Goal: Information Seeking & Learning: Check status

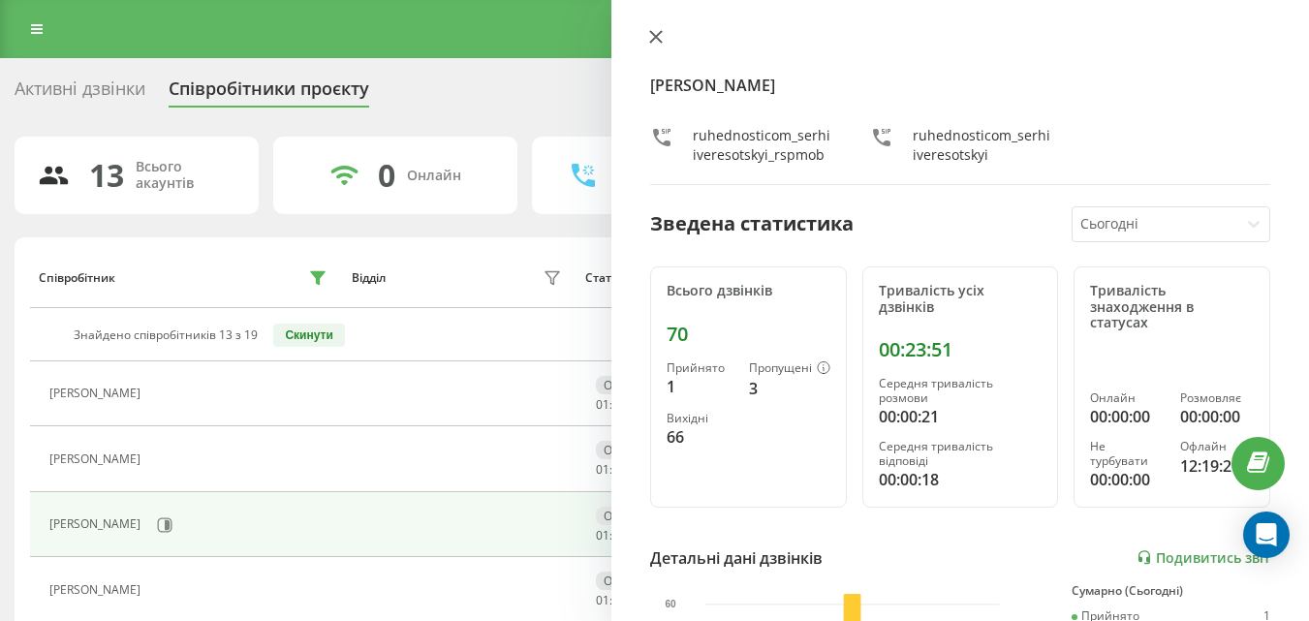
click at [656, 34] on icon at bounding box center [656, 37] width 14 height 14
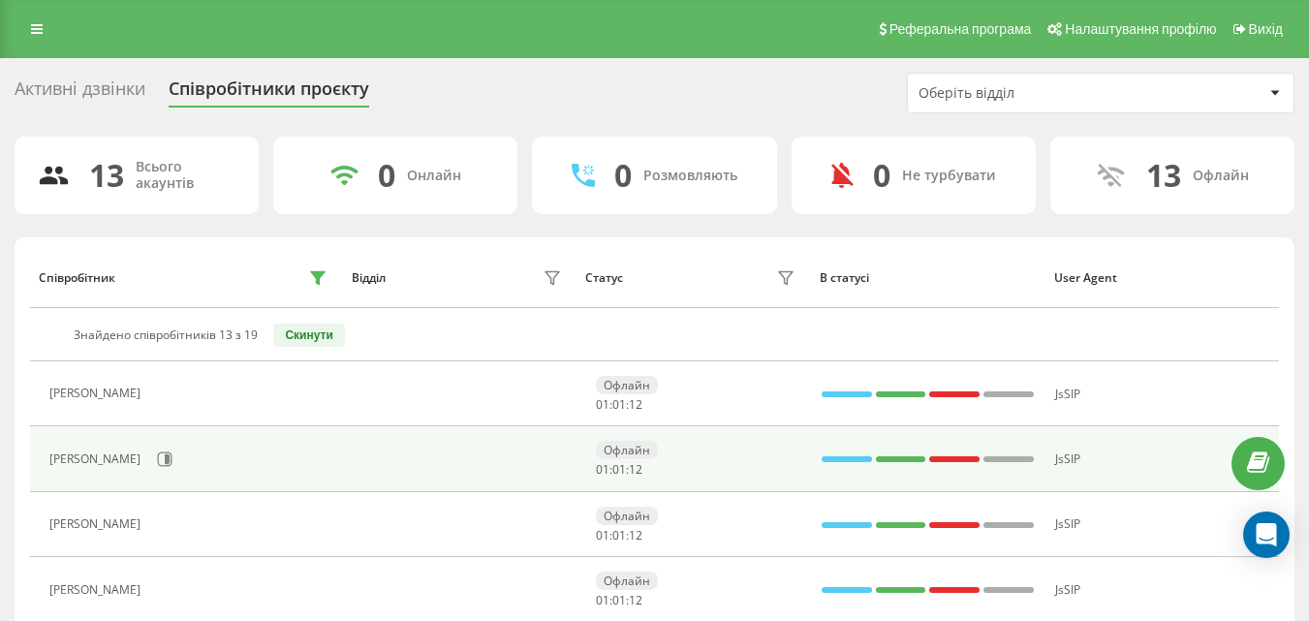
scroll to position [291, 0]
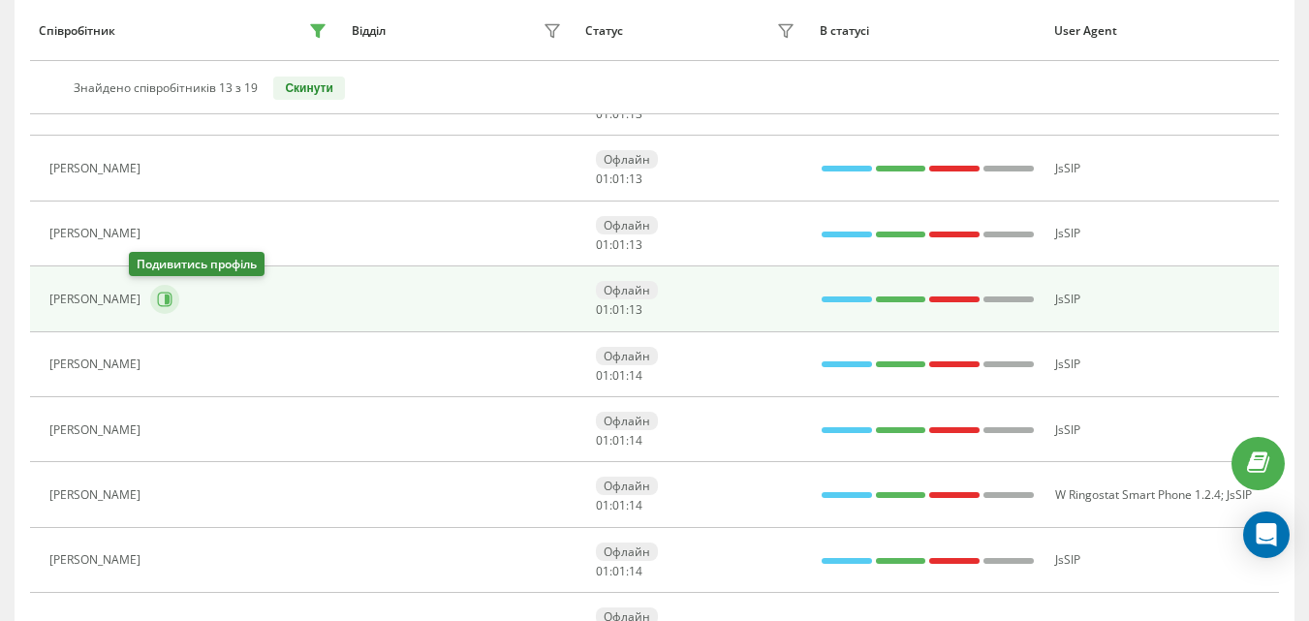
click at [165, 303] on icon at bounding box center [167, 300] width 5 height 10
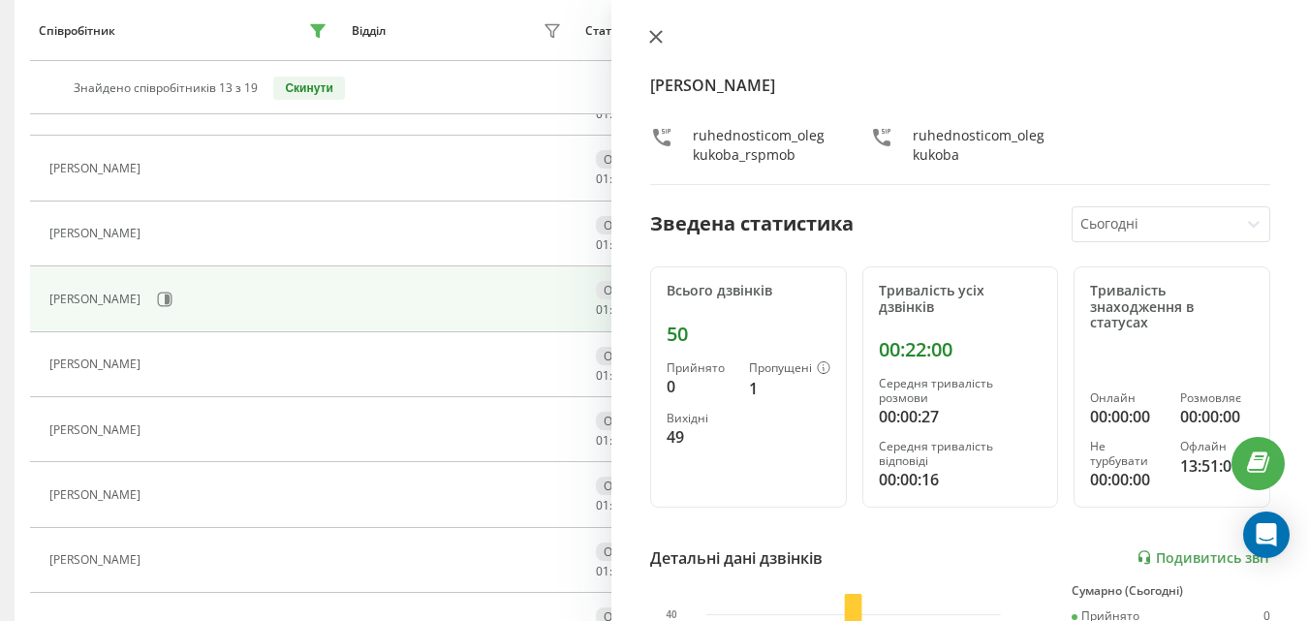
click at [668, 47] on button at bounding box center [656, 38] width 25 height 18
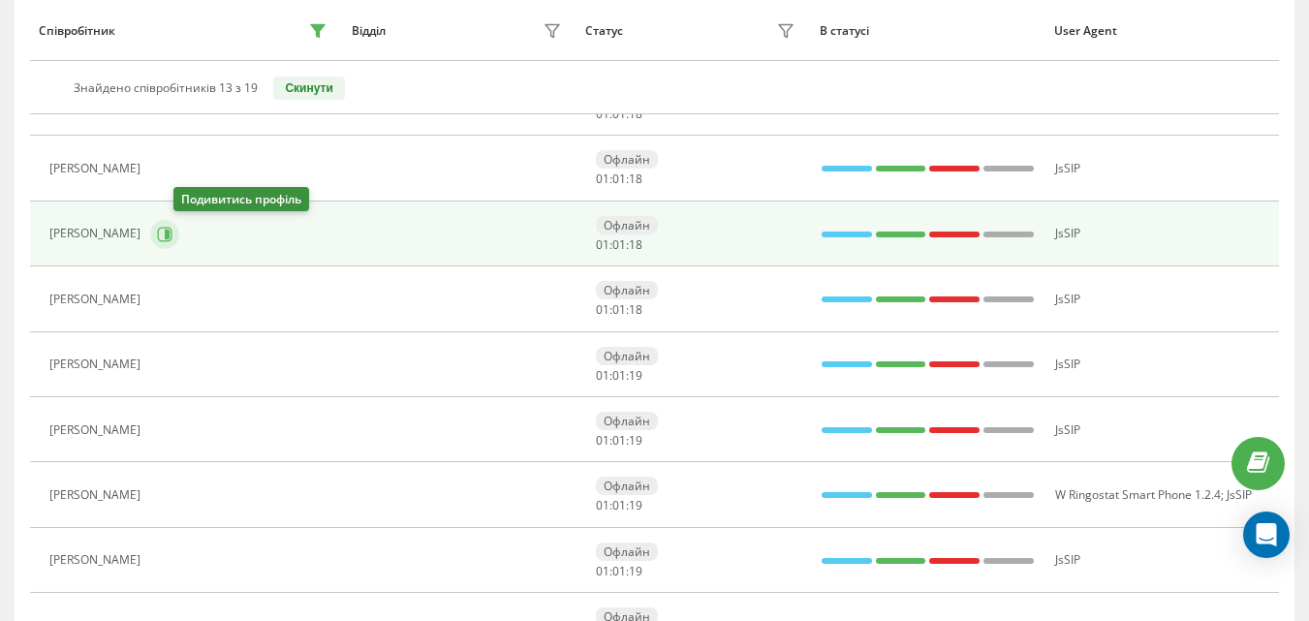
click at [173, 236] on icon at bounding box center [165, 235] width 16 height 16
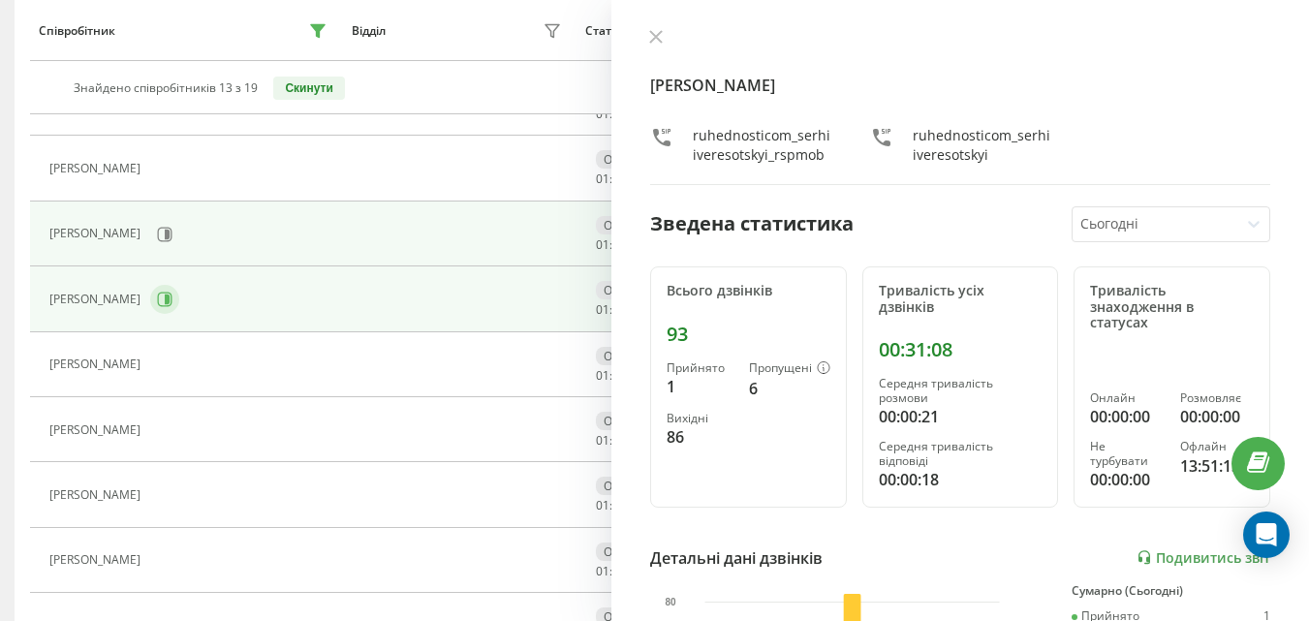
click at [157, 298] on icon at bounding box center [165, 300] width 16 height 16
click at [179, 245] on button at bounding box center [164, 234] width 29 height 29
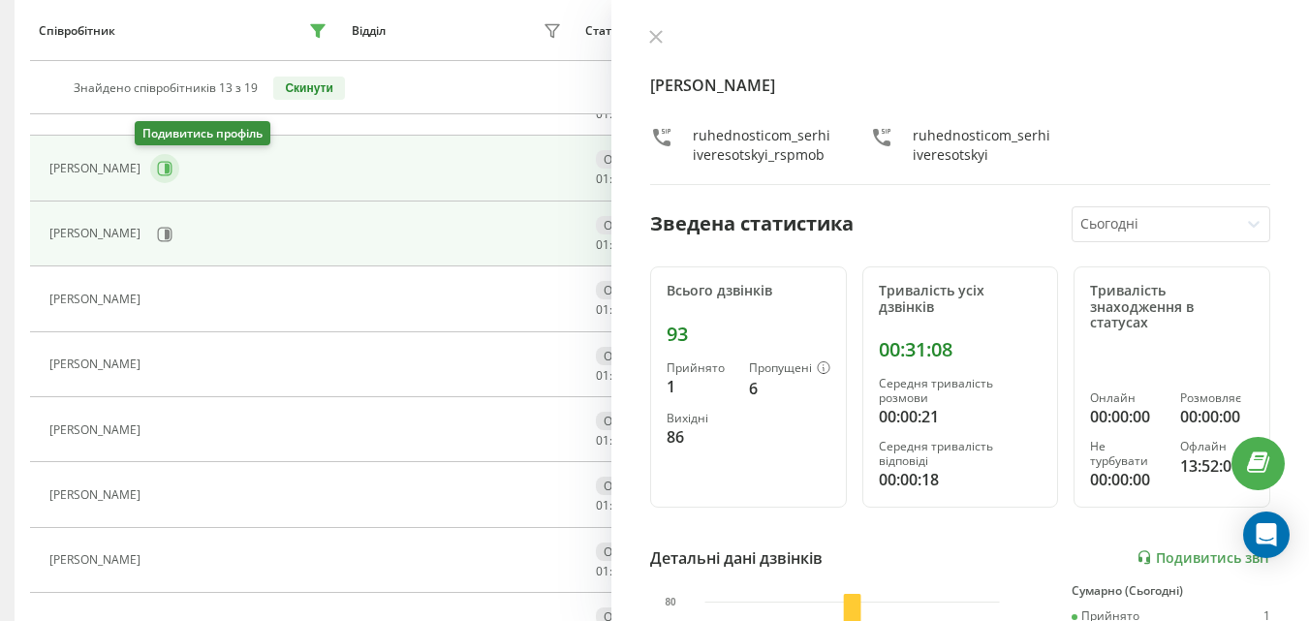
click at [157, 173] on icon at bounding box center [165, 169] width 16 height 16
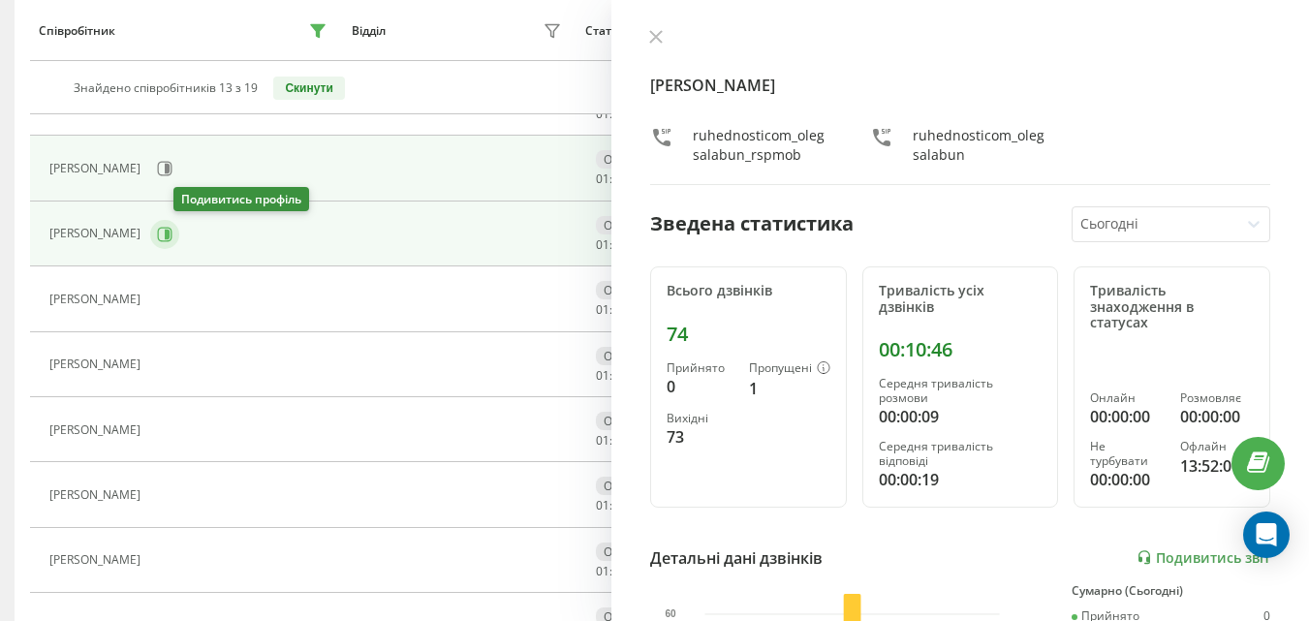
click at [179, 233] on button at bounding box center [164, 234] width 29 height 29
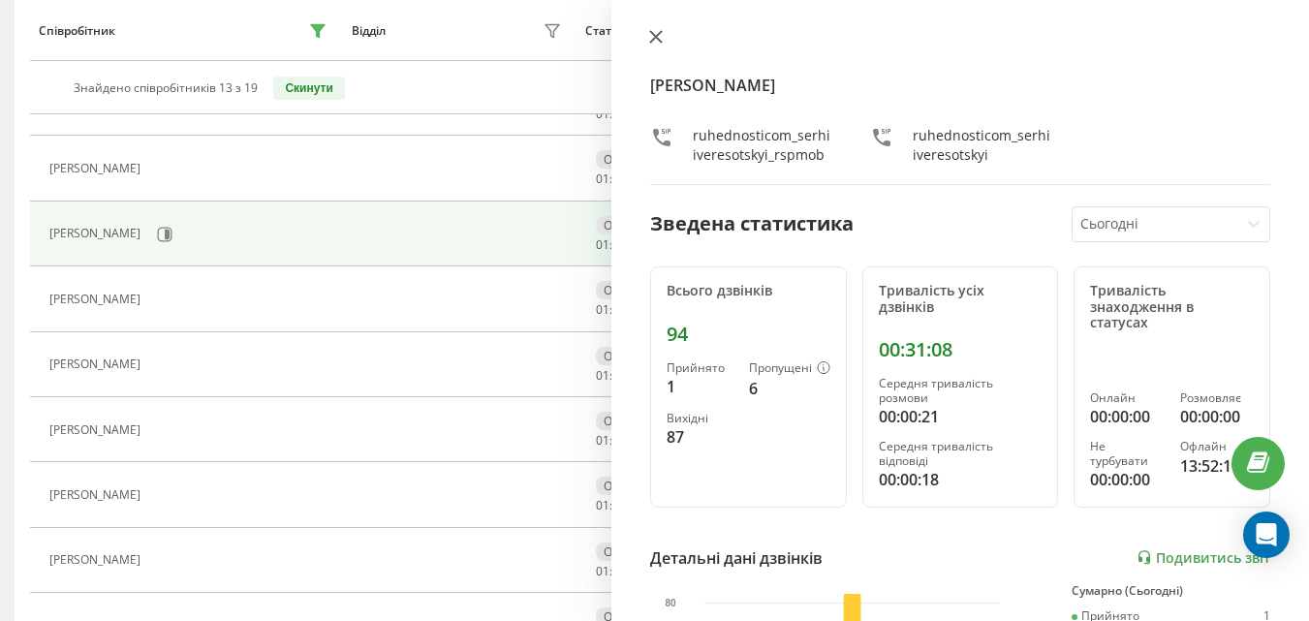
click at [650, 29] on button at bounding box center [656, 38] width 25 height 18
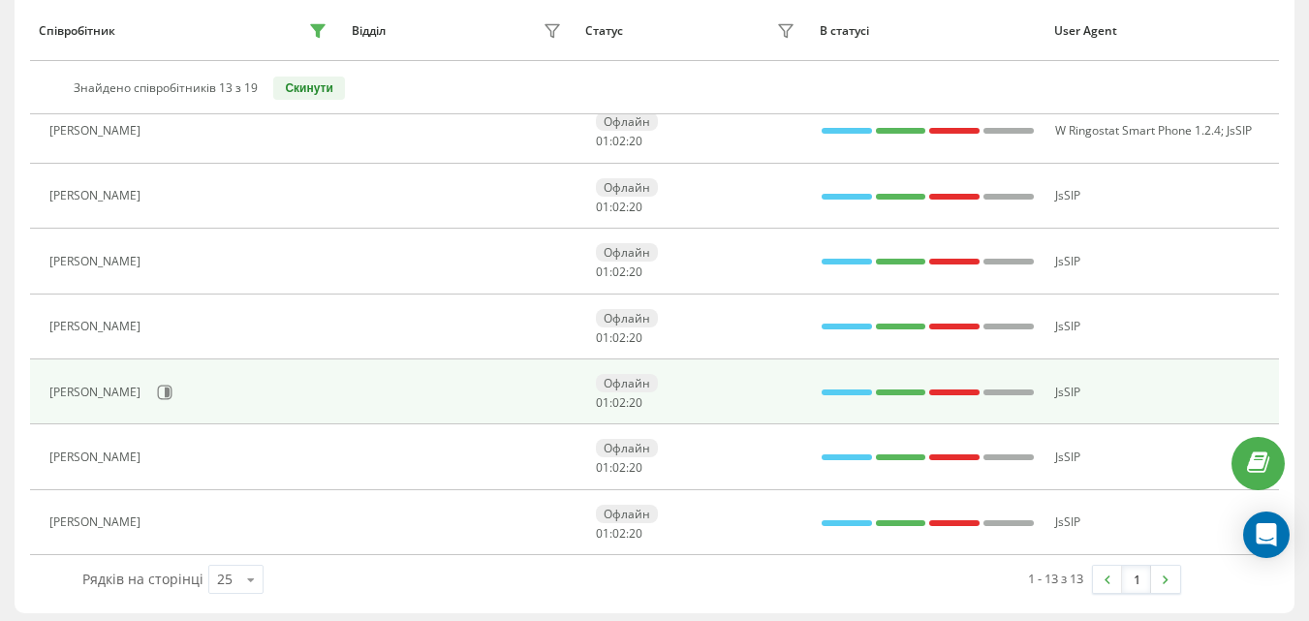
scroll to position [662, 0]
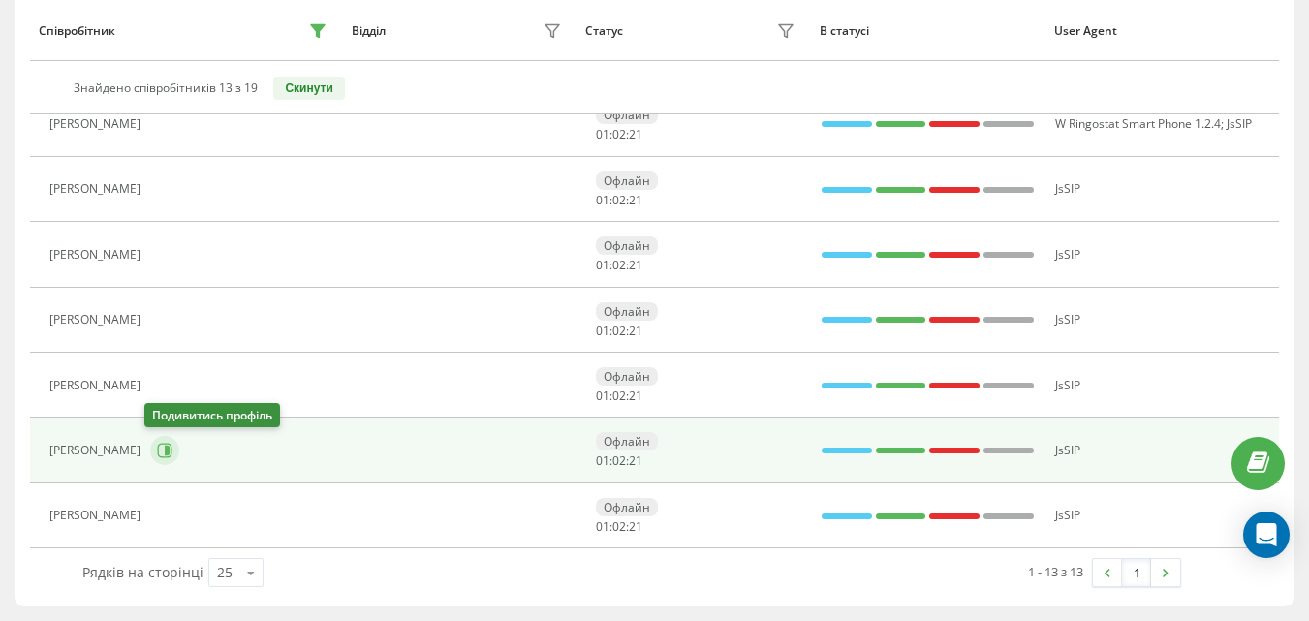
click at [158, 458] on icon at bounding box center [165, 451] width 16 height 16
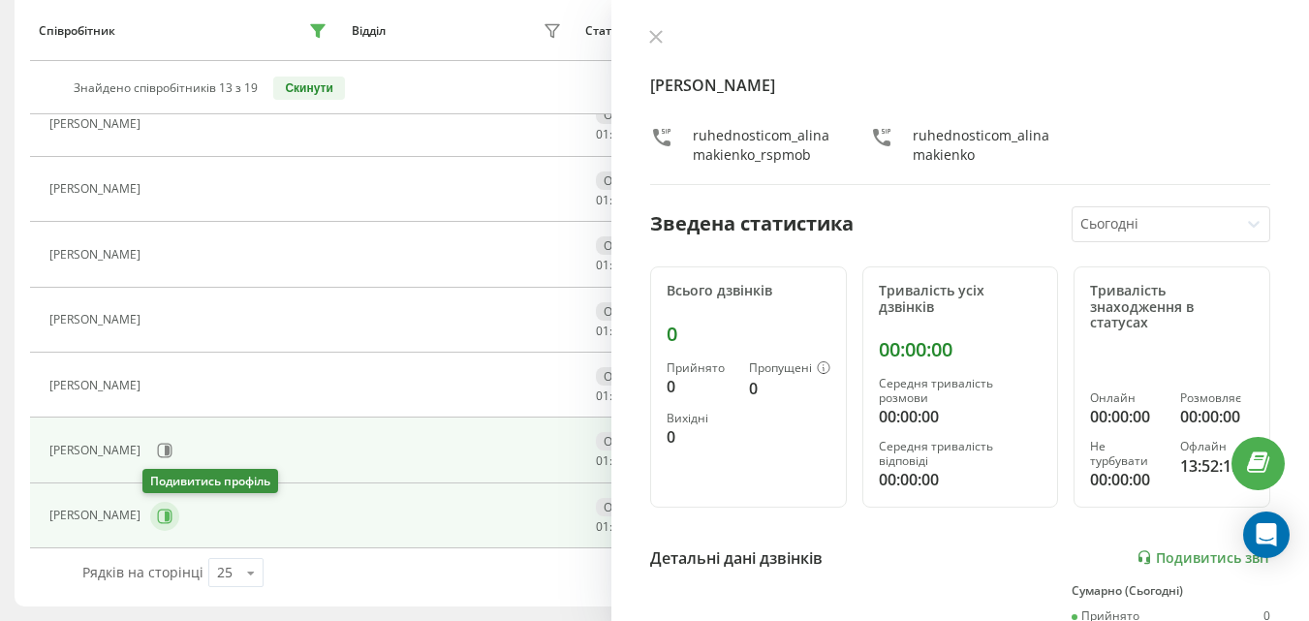
click at [165, 517] on icon at bounding box center [167, 516] width 5 height 10
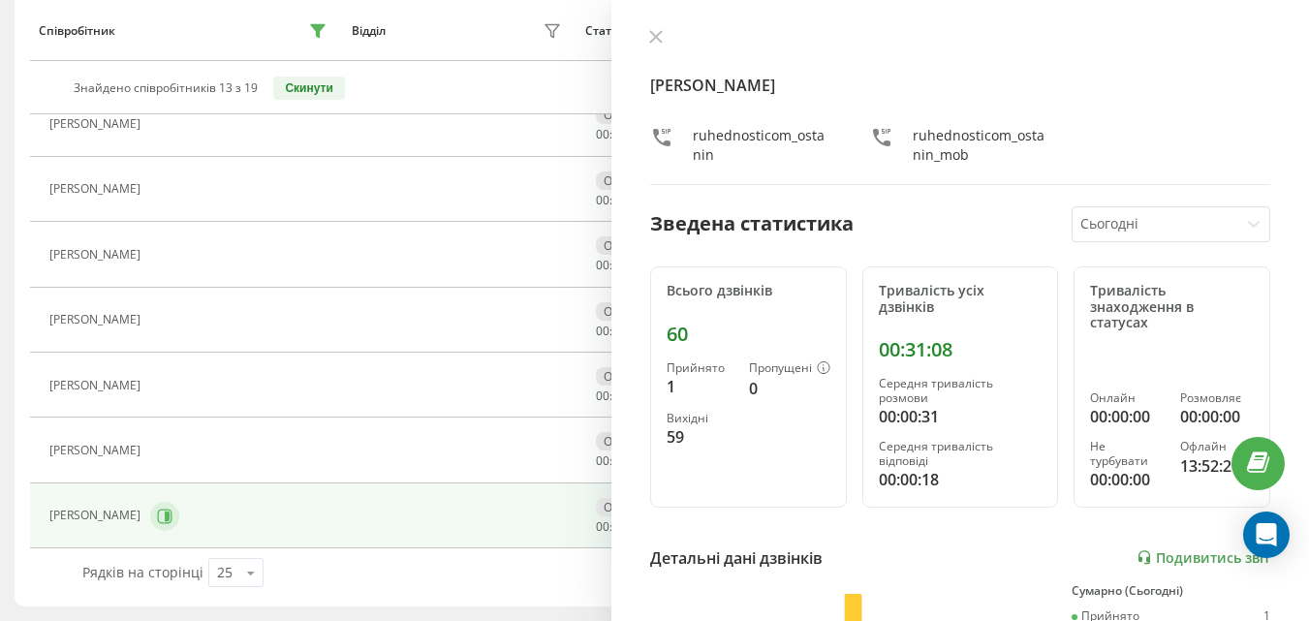
click at [170, 518] on button at bounding box center [164, 516] width 29 height 29
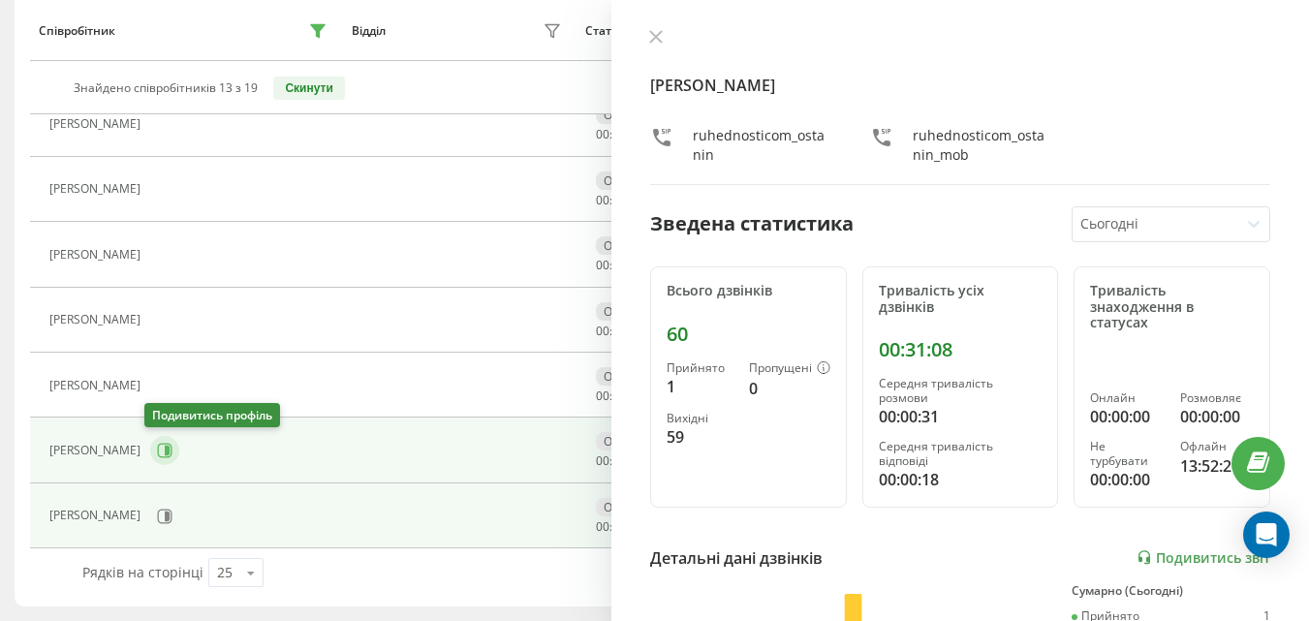
click at [158, 446] on icon at bounding box center [165, 451] width 16 height 16
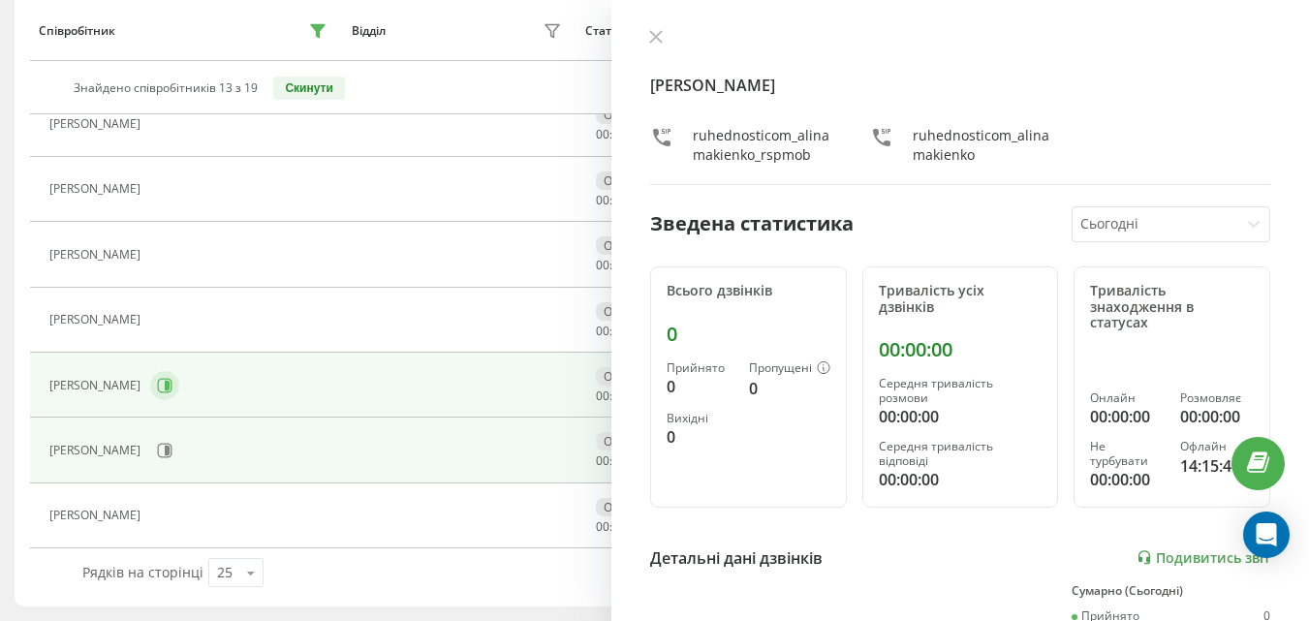
click at [173, 392] on icon at bounding box center [165, 385] width 15 height 15
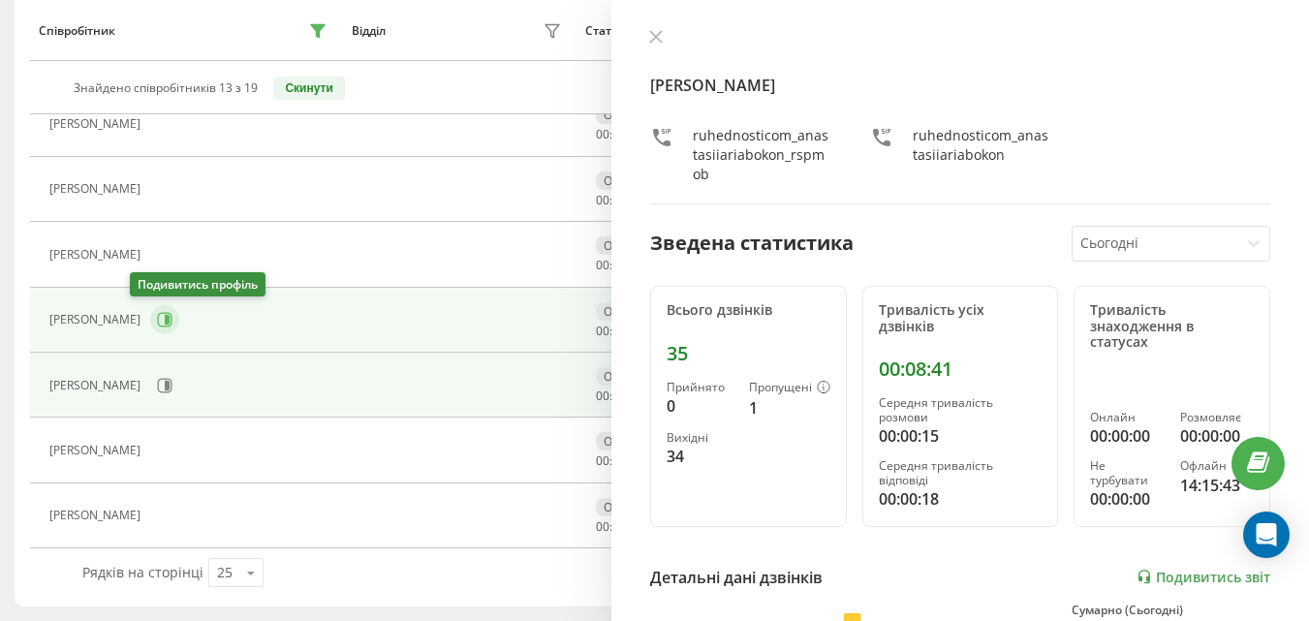
click at [157, 314] on icon at bounding box center [165, 320] width 16 height 16
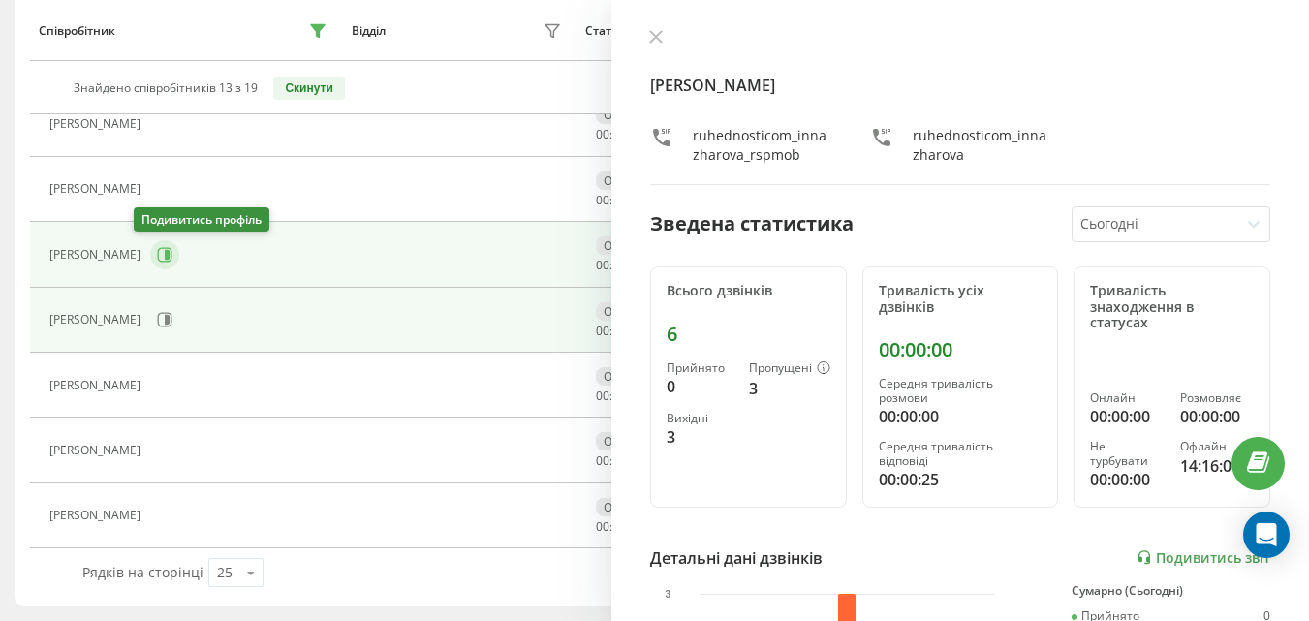
click at [157, 256] on icon at bounding box center [165, 255] width 16 height 16
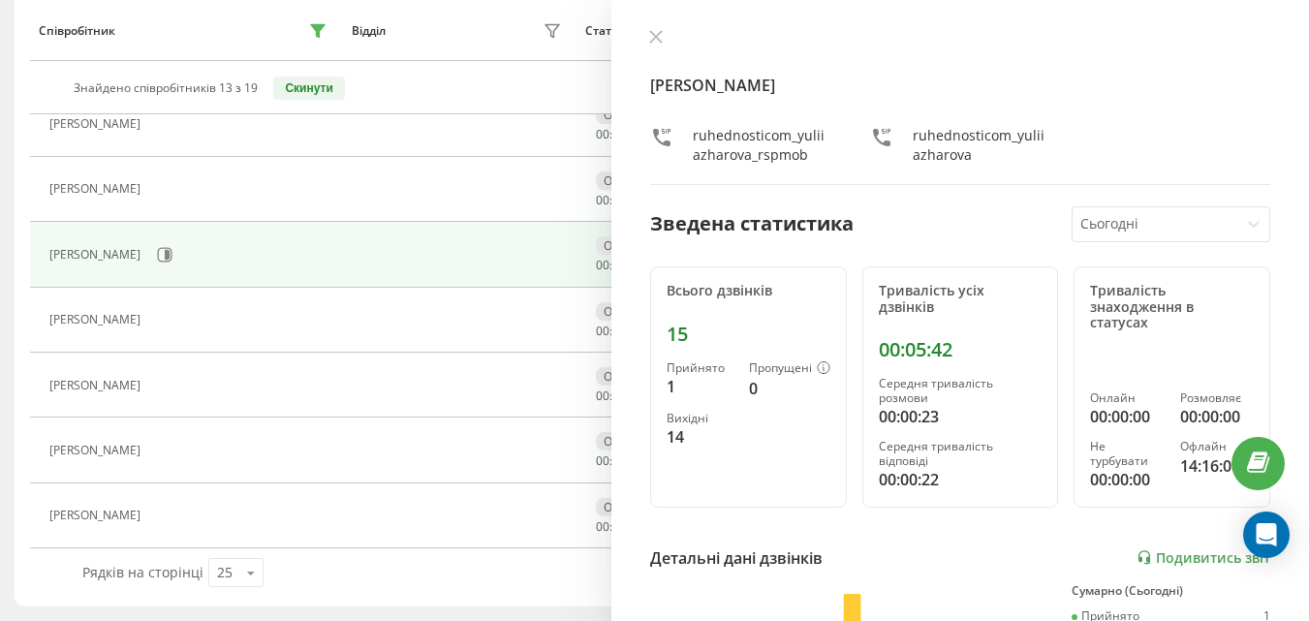
click at [647, 25] on div "[PERSON_NAME] ruhednosticom_yuliiazharova_rspmob ruhednosticom_yuliiazharova Зв…" at bounding box center [961, 310] width 698 height 621
click at [649, 33] on icon at bounding box center [656, 37] width 14 height 14
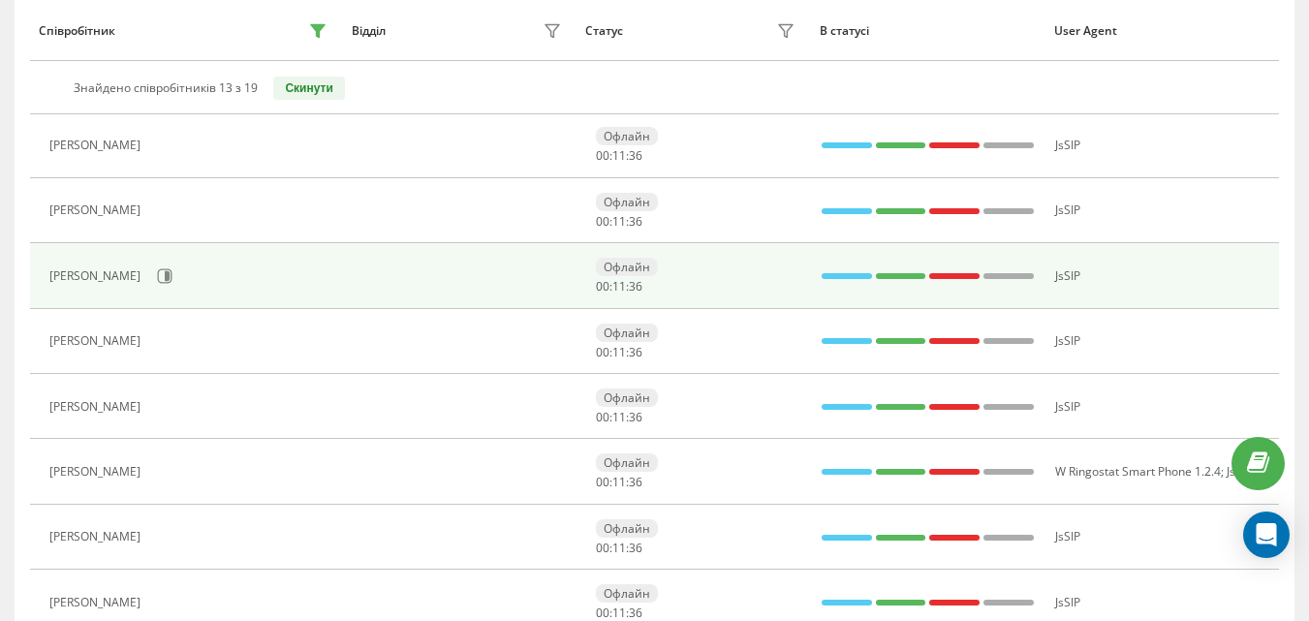
scroll to position [291, 0]
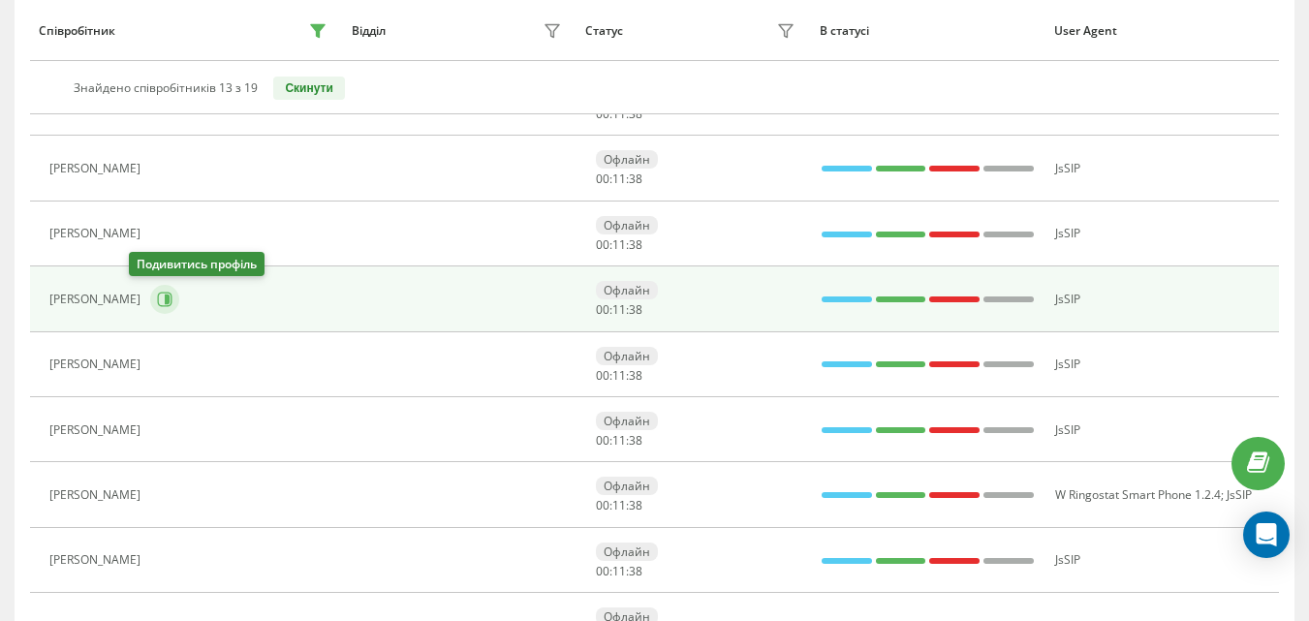
click at [153, 295] on button at bounding box center [164, 299] width 29 height 29
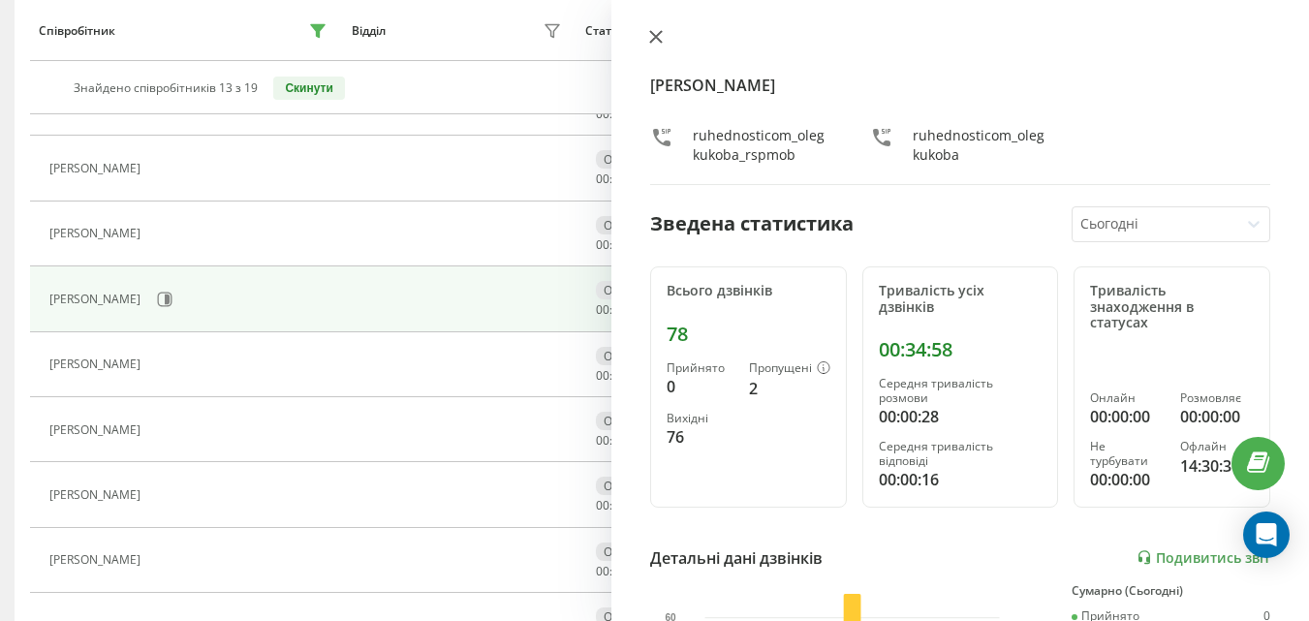
click at [651, 45] on button at bounding box center [656, 38] width 25 height 18
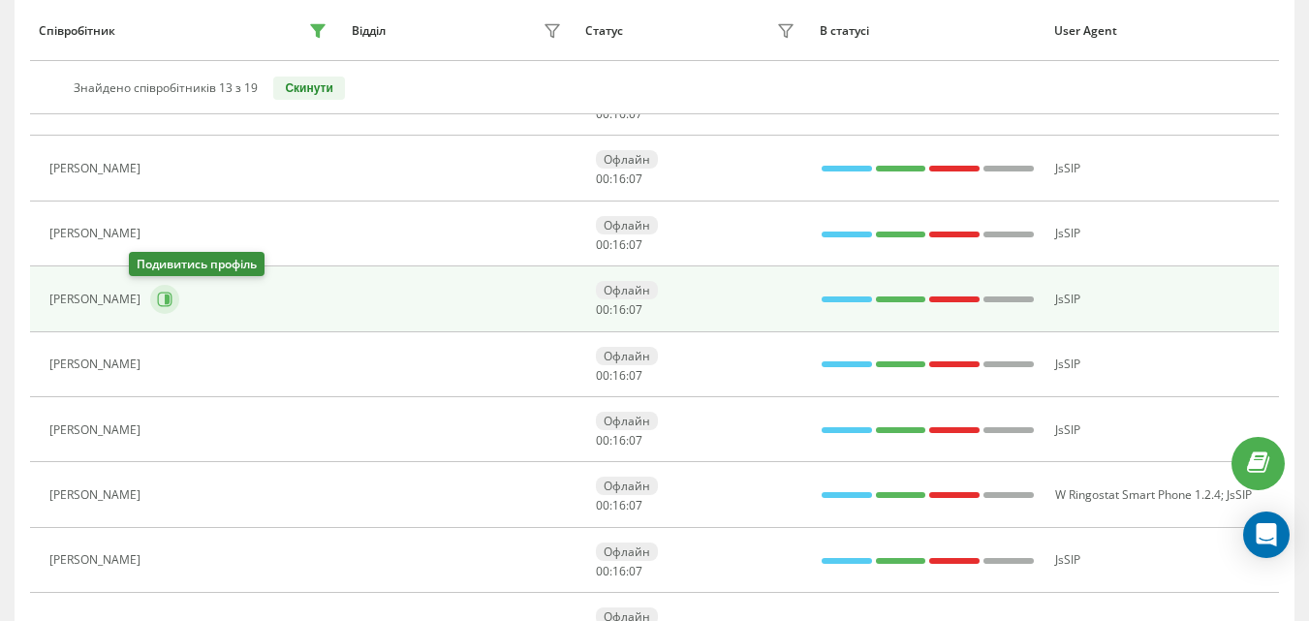
click at [150, 308] on button at bounding box center [164, 299] width 29 height 29
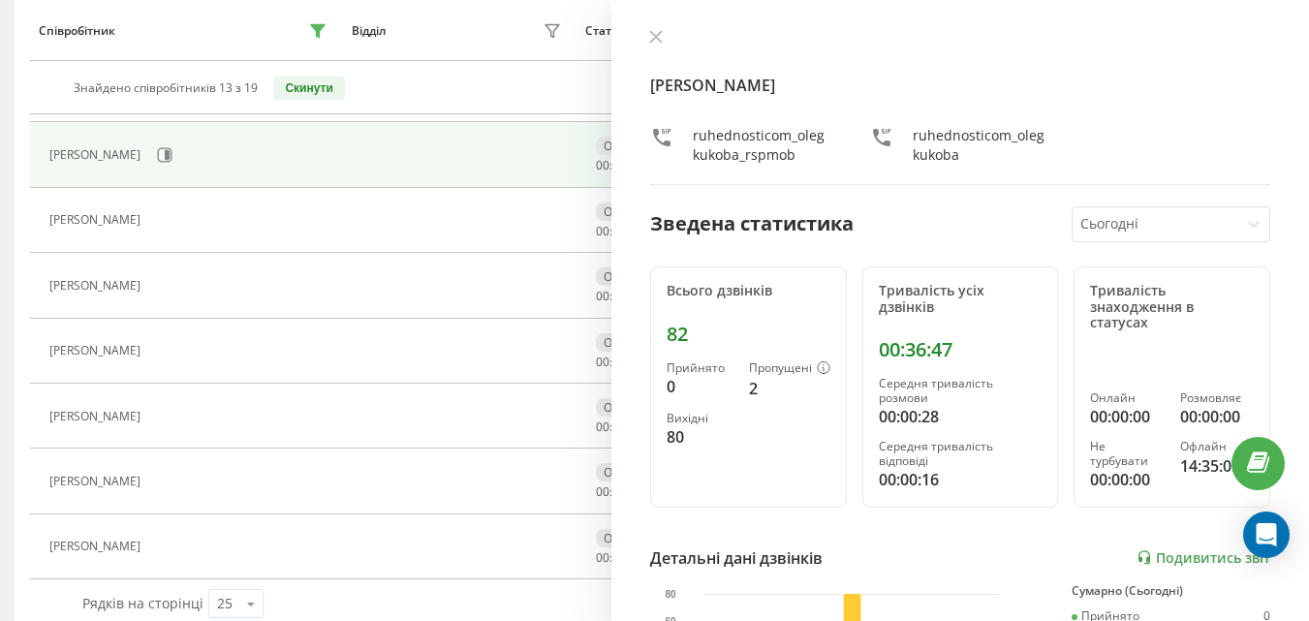
scroll to position [662, 0]
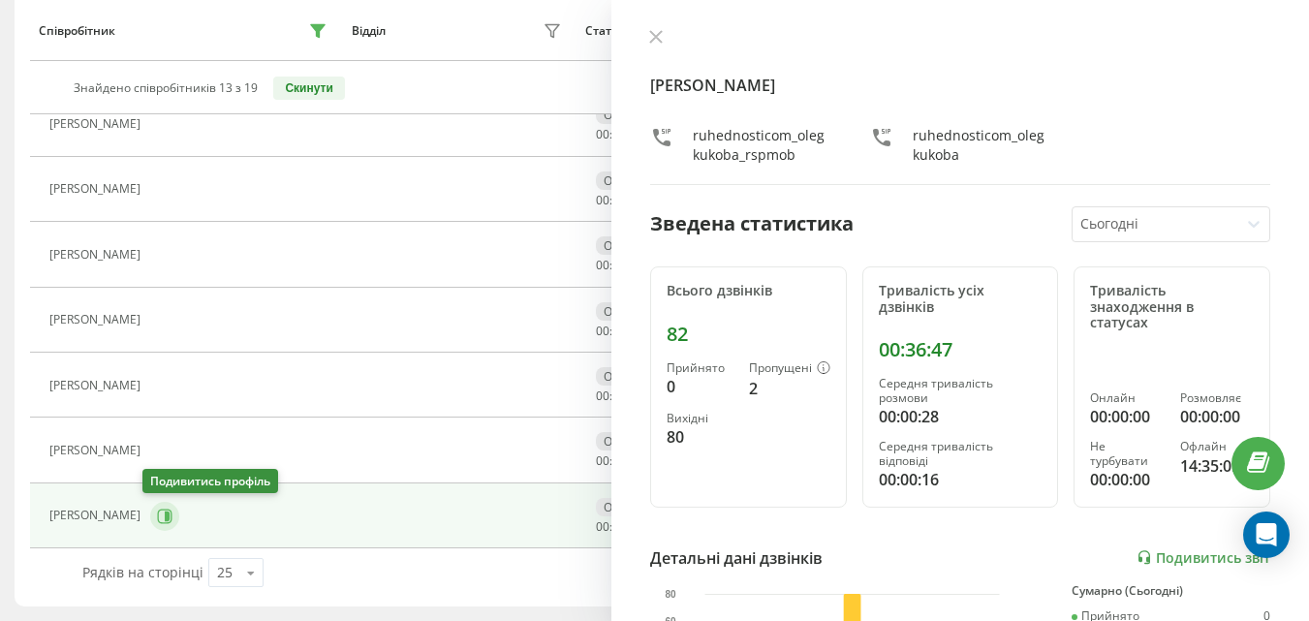
click at [158, 522] on icon at bounding box center [165, 516] width 15 height 15
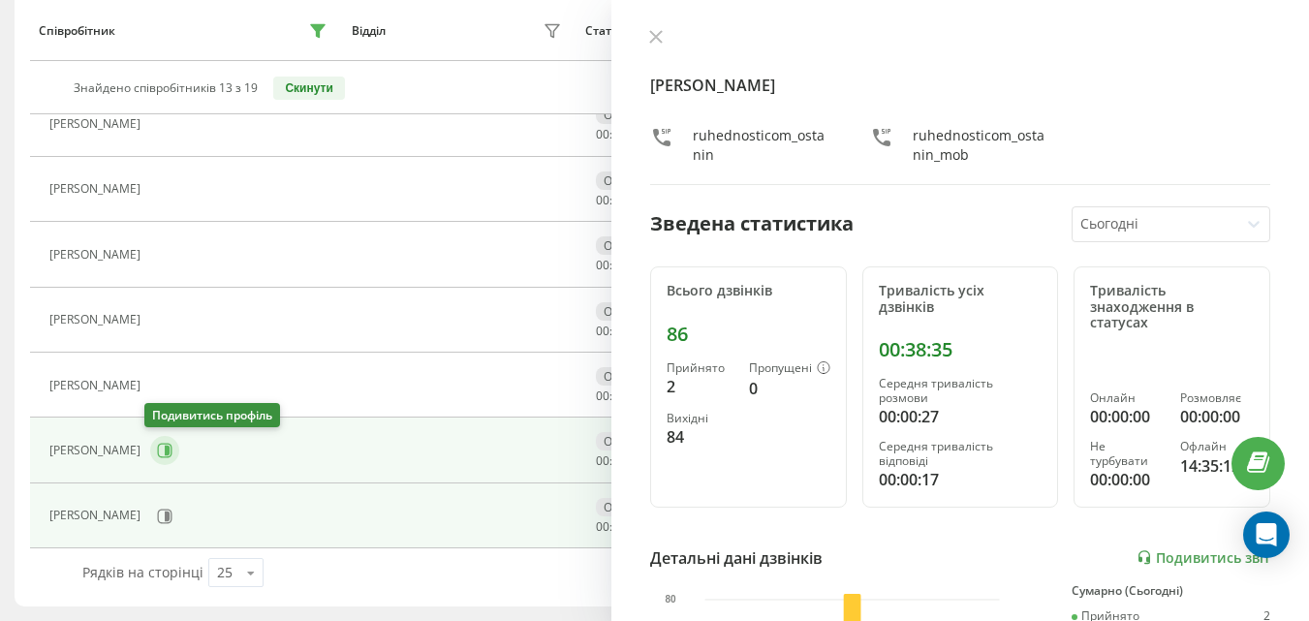
click at [161, 437] on button at bounding box center [164, 450] width 29 height 29
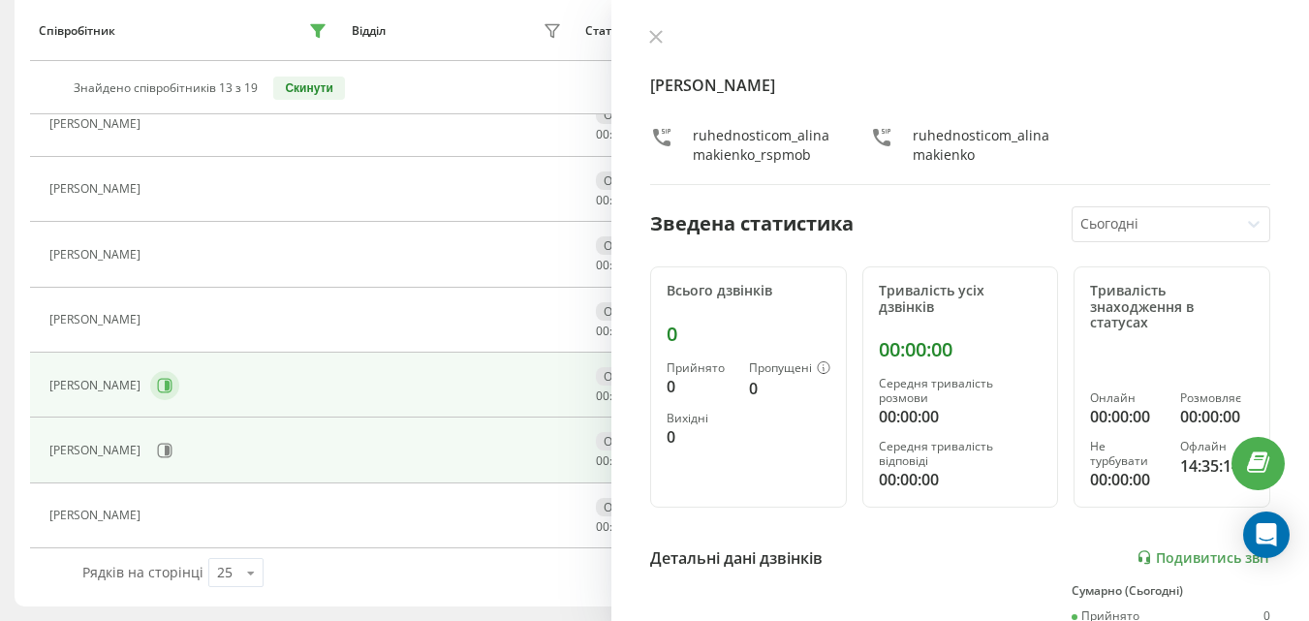
click at [173, 386] on icon at bounding box center [165, 386] width 16 height 16
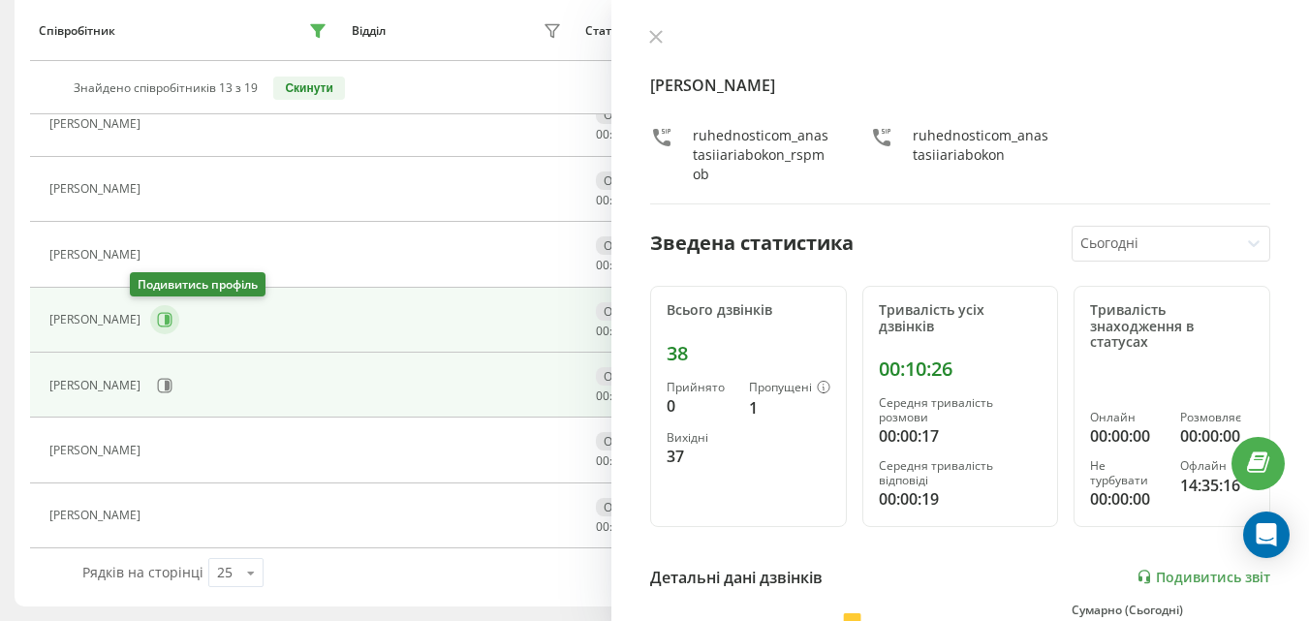
click at [150, 330] on button at bounding box center [164, 319] width 29 height 29
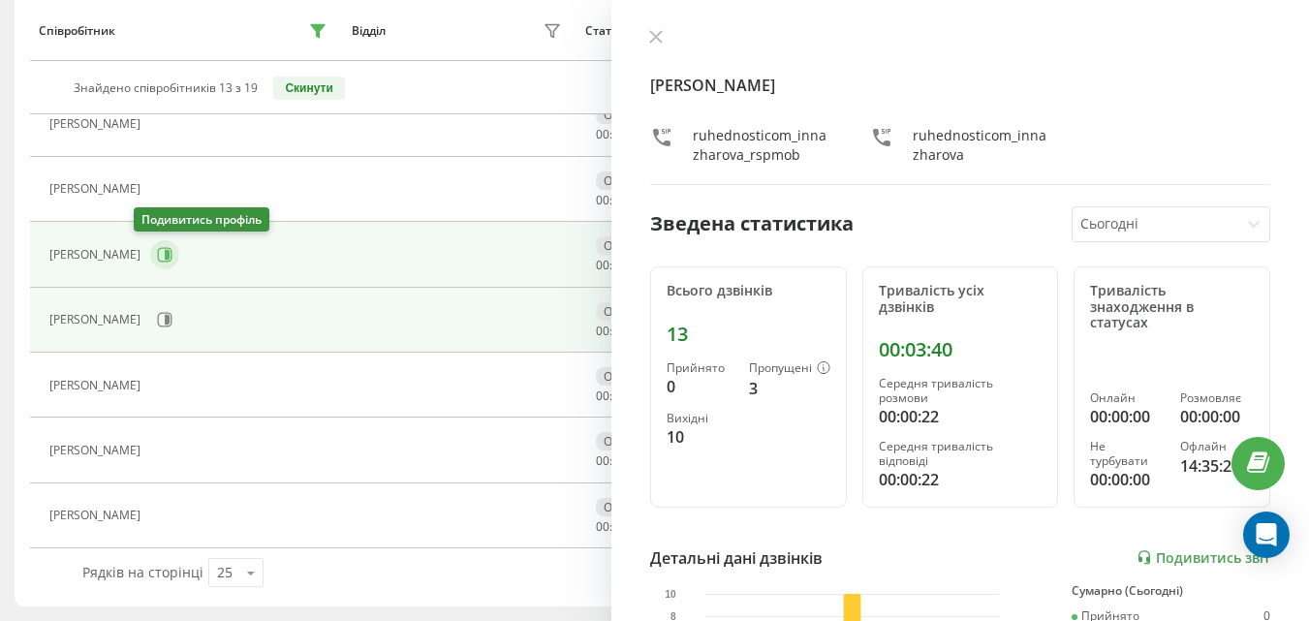
click at [150, 245] on button at bounding box center [164, 254] width 29 height 29
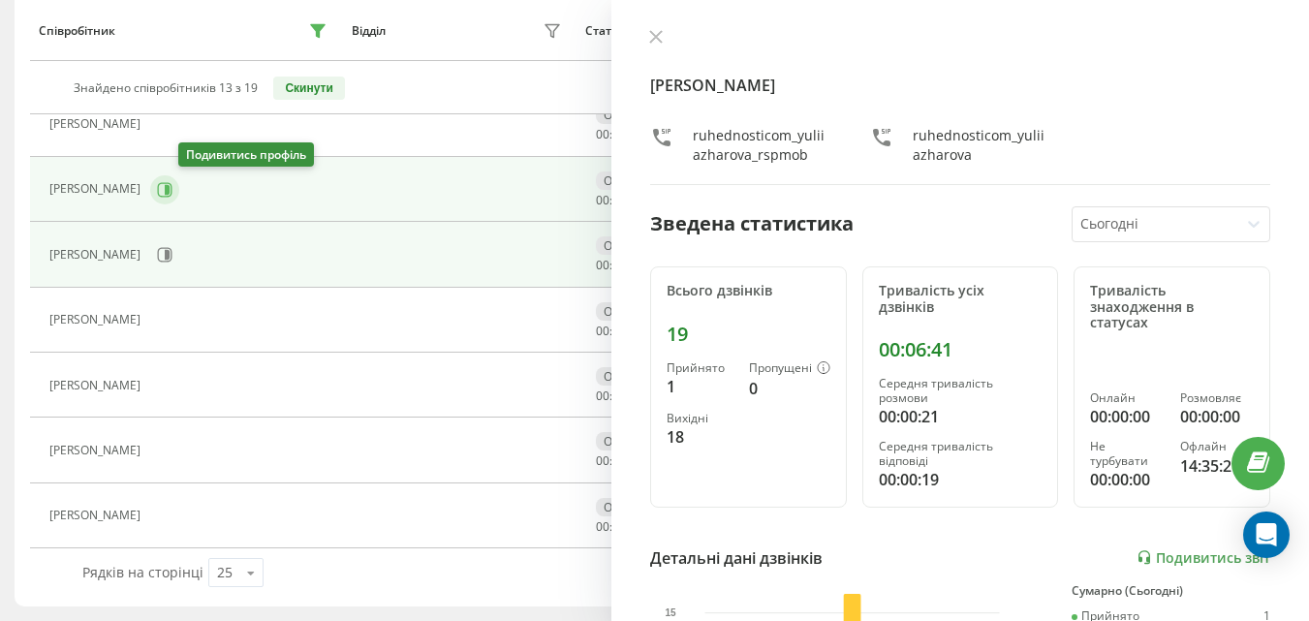
click at [179, 204] on button at bounding box center [164, 189] width 29 height 29
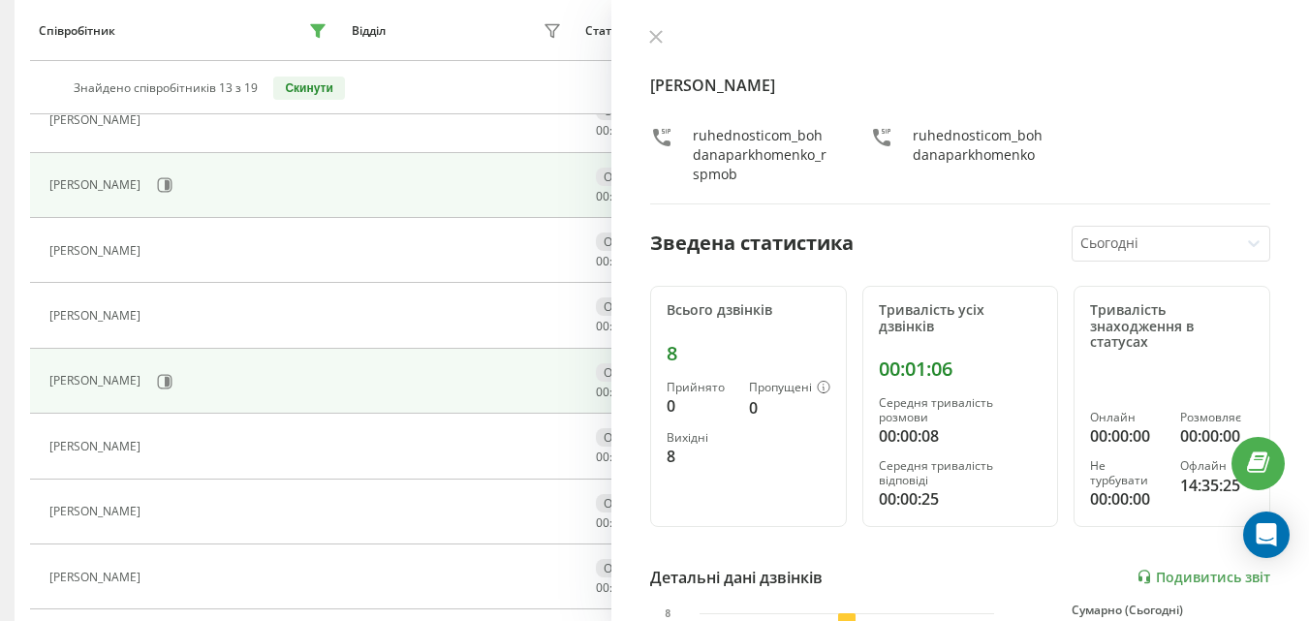
scroll to position [468, 0]
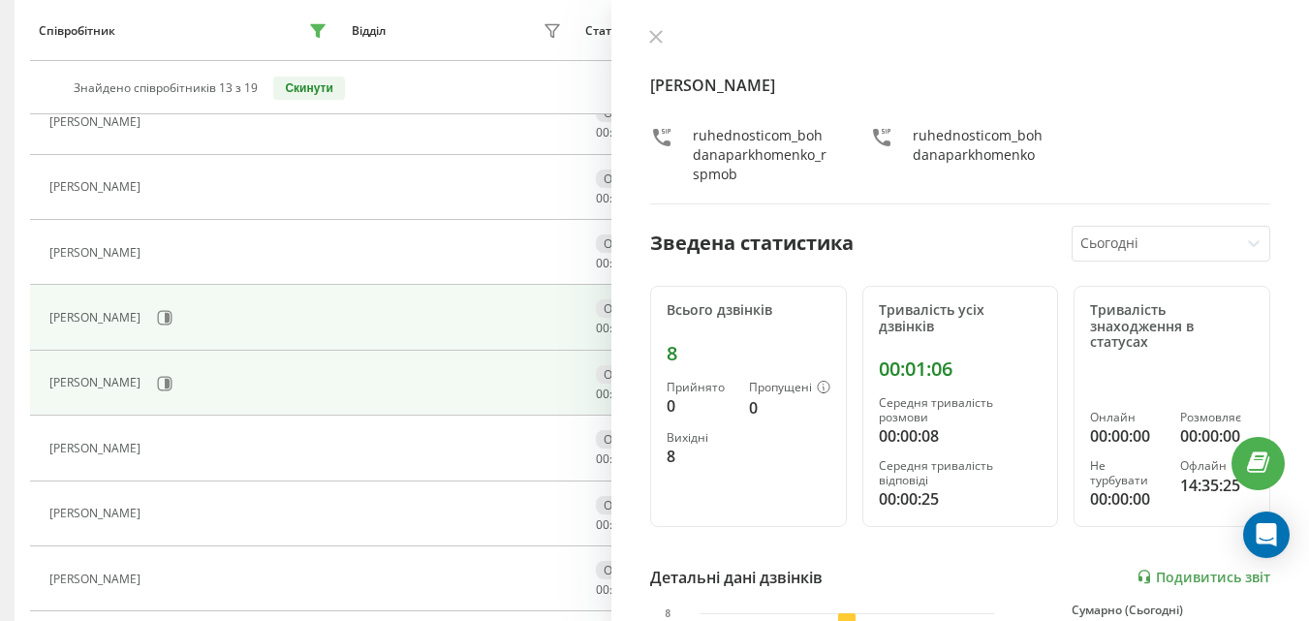
click at [121, 334] on div "[PERSON_NAME]" at bounding box center [190, 317] width 282 height 33
click at [157, 318] on icon at bounding box center [165, 318] width 16 height 16
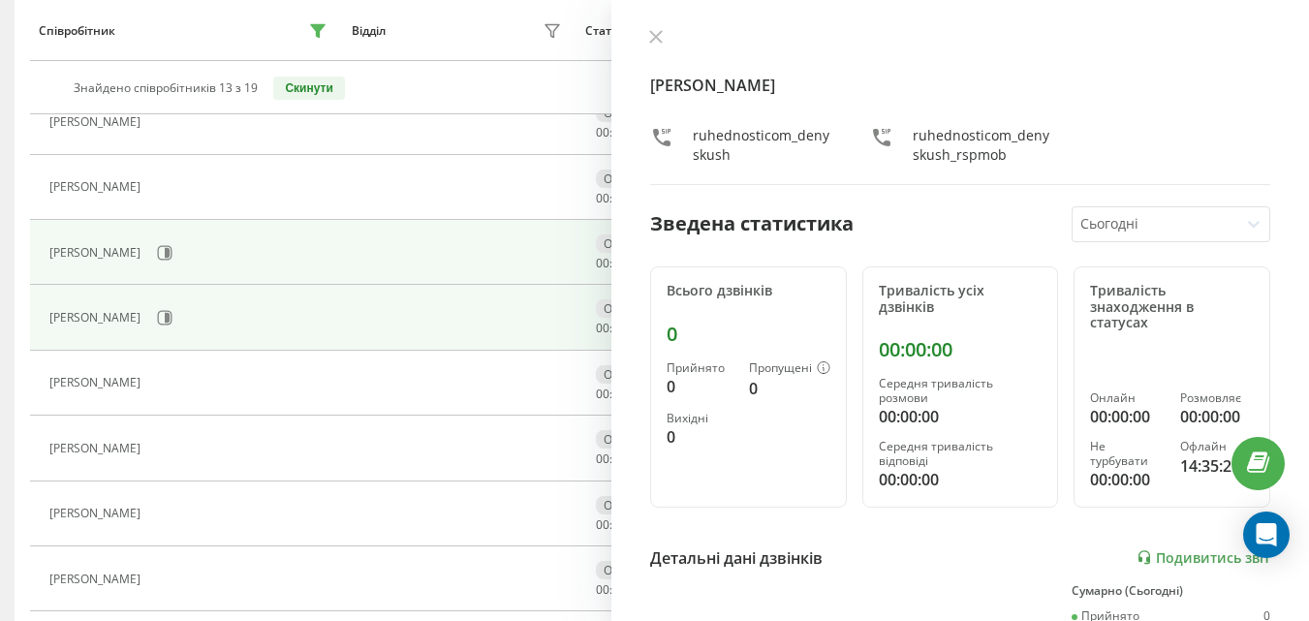
click at [174, 270] on td "[PERSON_NAME]" at bounding box center [186, 252] width 312 height 65
click at [174, 263] on button at bounding box center [164, 252] width 29 height 29
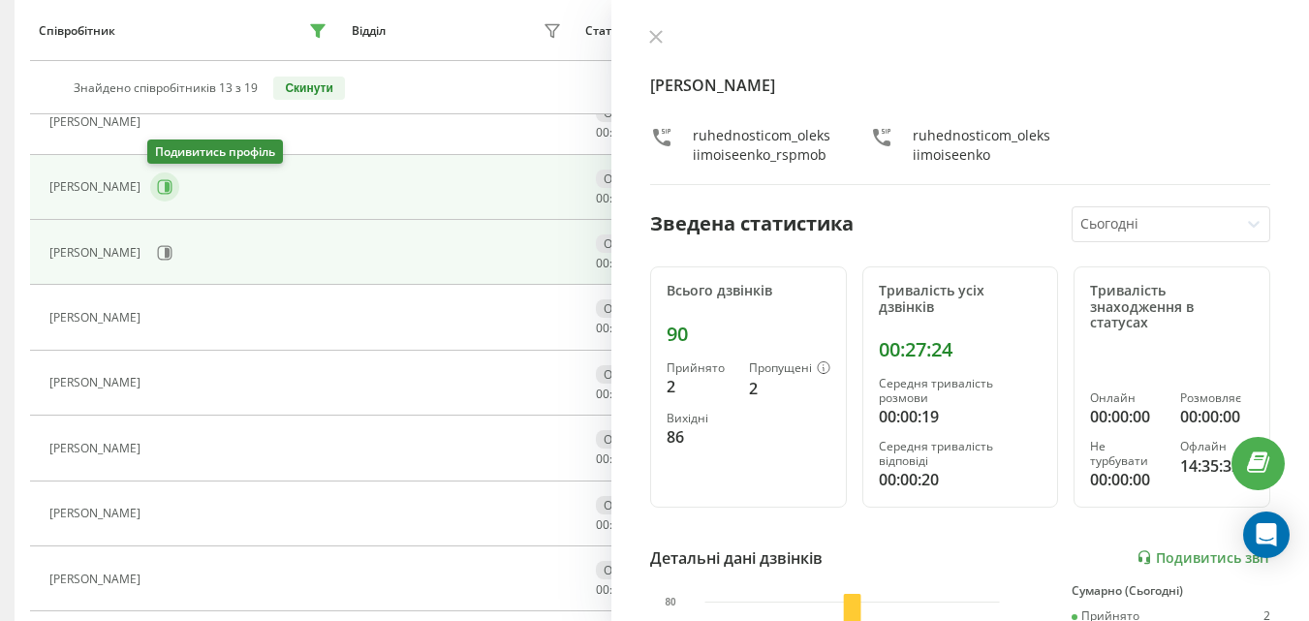
click at [172, 181] on button at bounding box center [164, 187] width 29 height 29
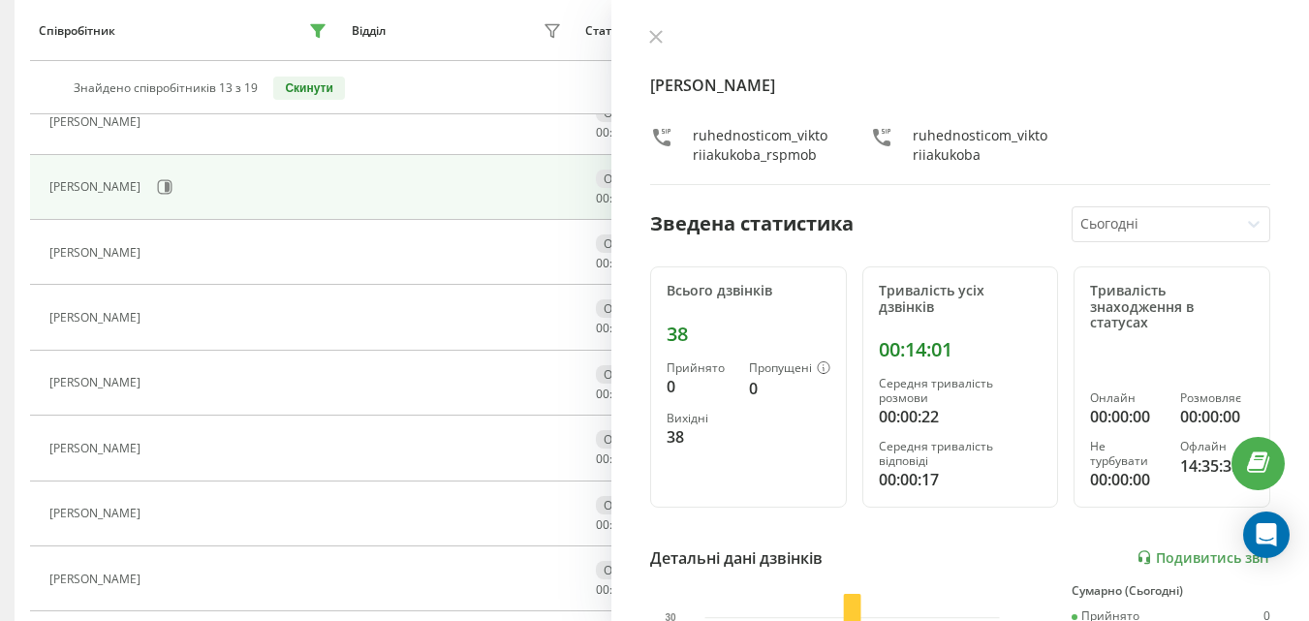
scroll to position [371, 0]
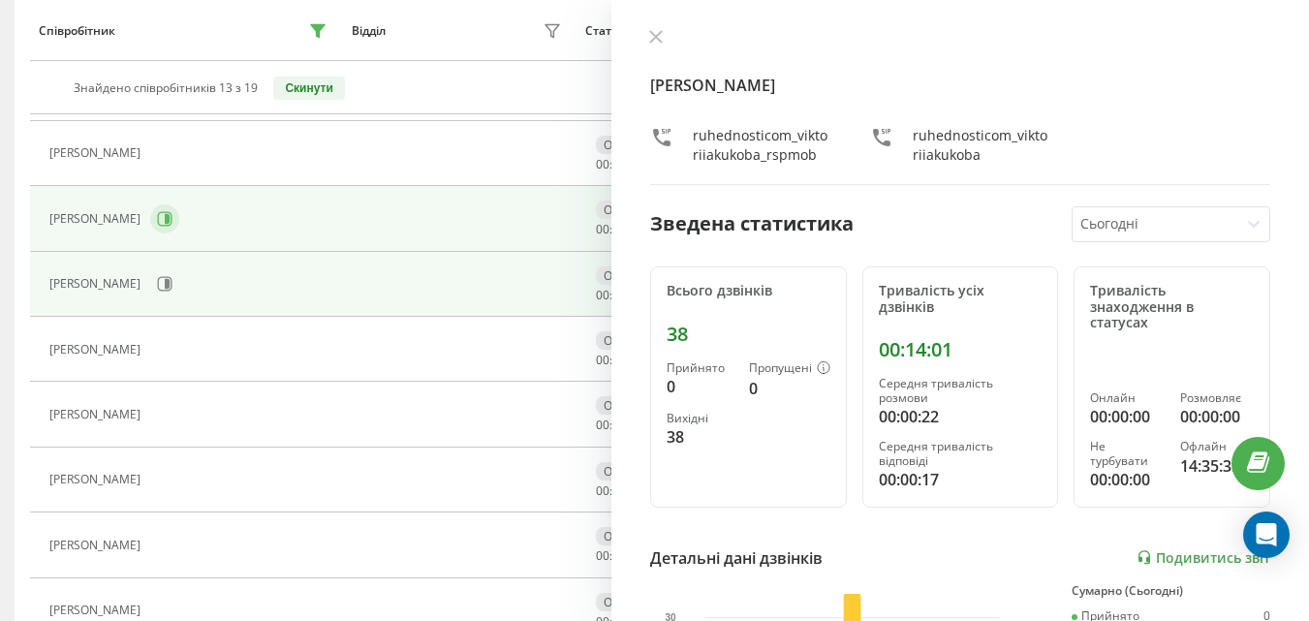
click at [150, 207] on button at bounding box center [164, 218] width 29 height 29
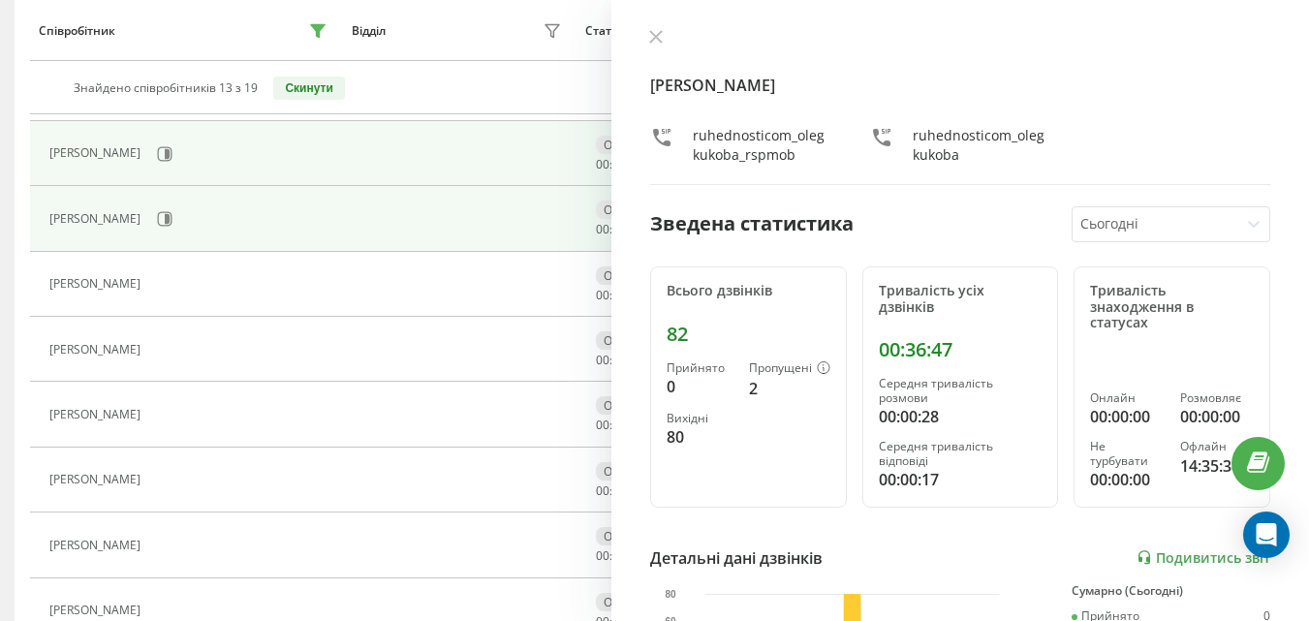
click at [173, 154] on div "[PERSON_NAME]" at bounding box center [190, 154] width 282 height 33
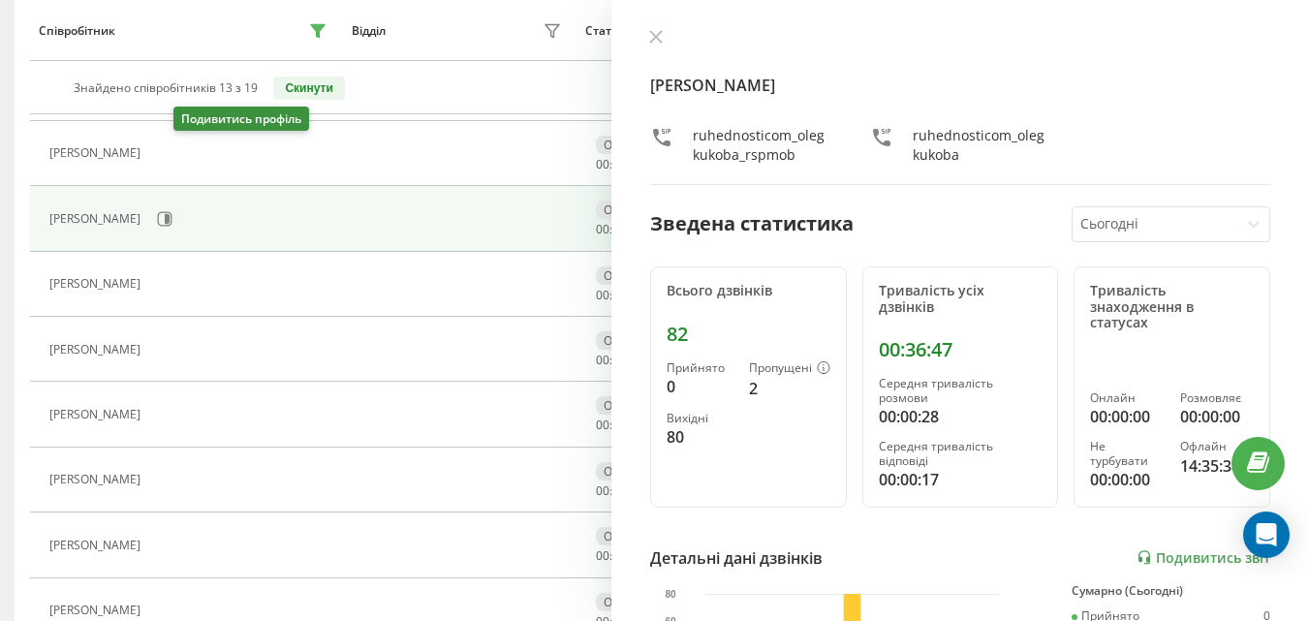
click at [170, 157] on icon at bounding box center [162, 154] width 16 height 16
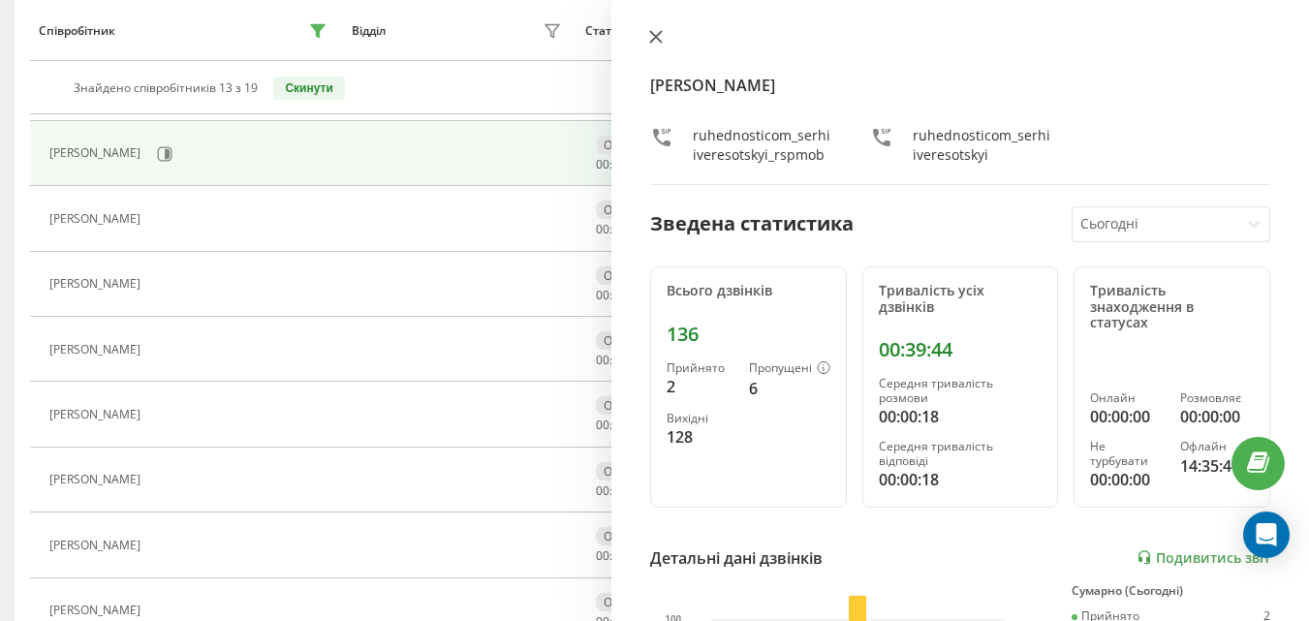
click at [659, 46] on button at bounding box center [656, 38] width 25 height 18
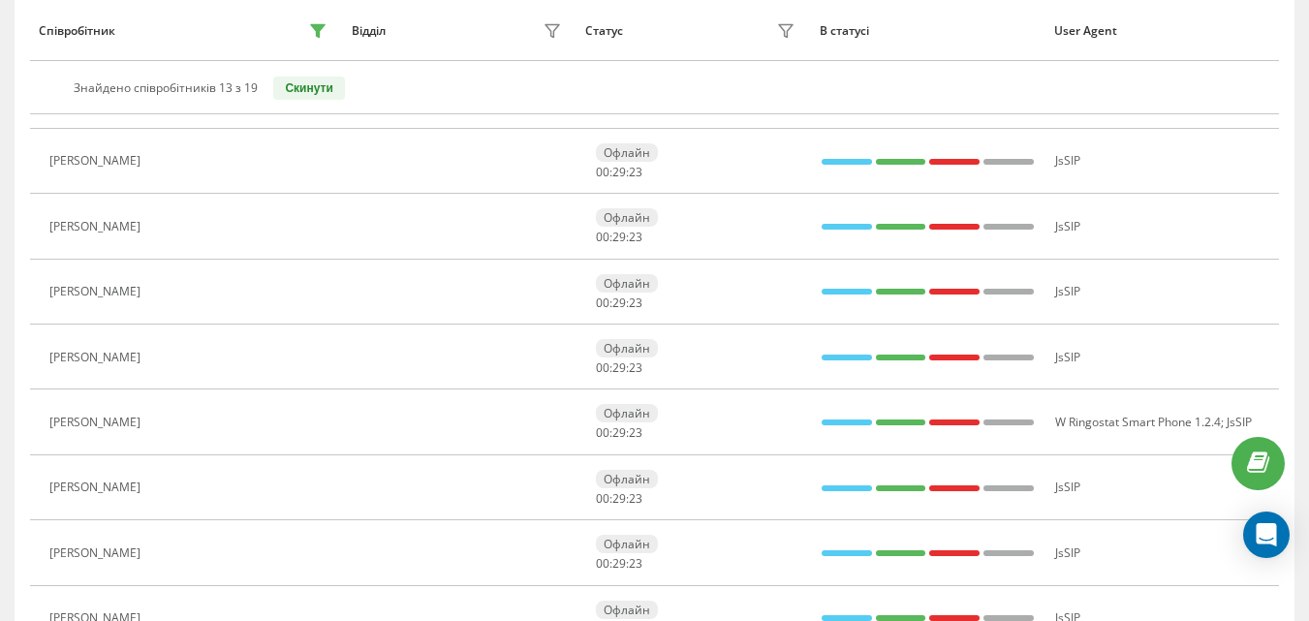
scroll to position [274, 0]
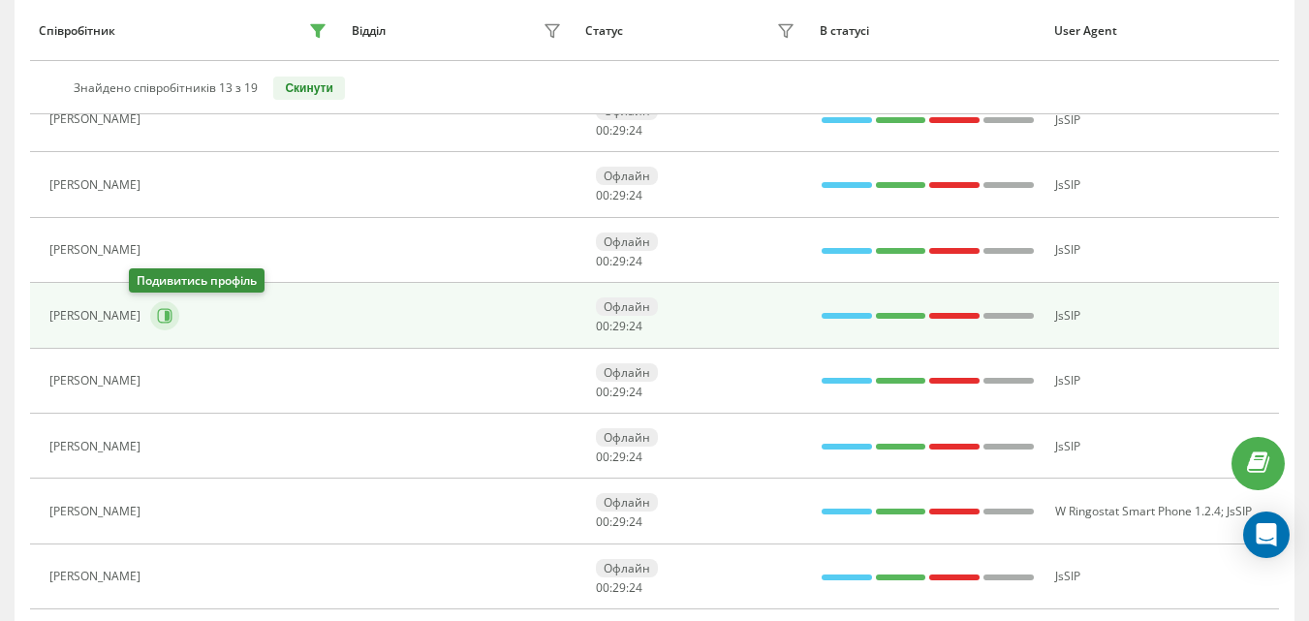
click at [150, 328] on button at bounding box center [164, 315] width 29 height 29
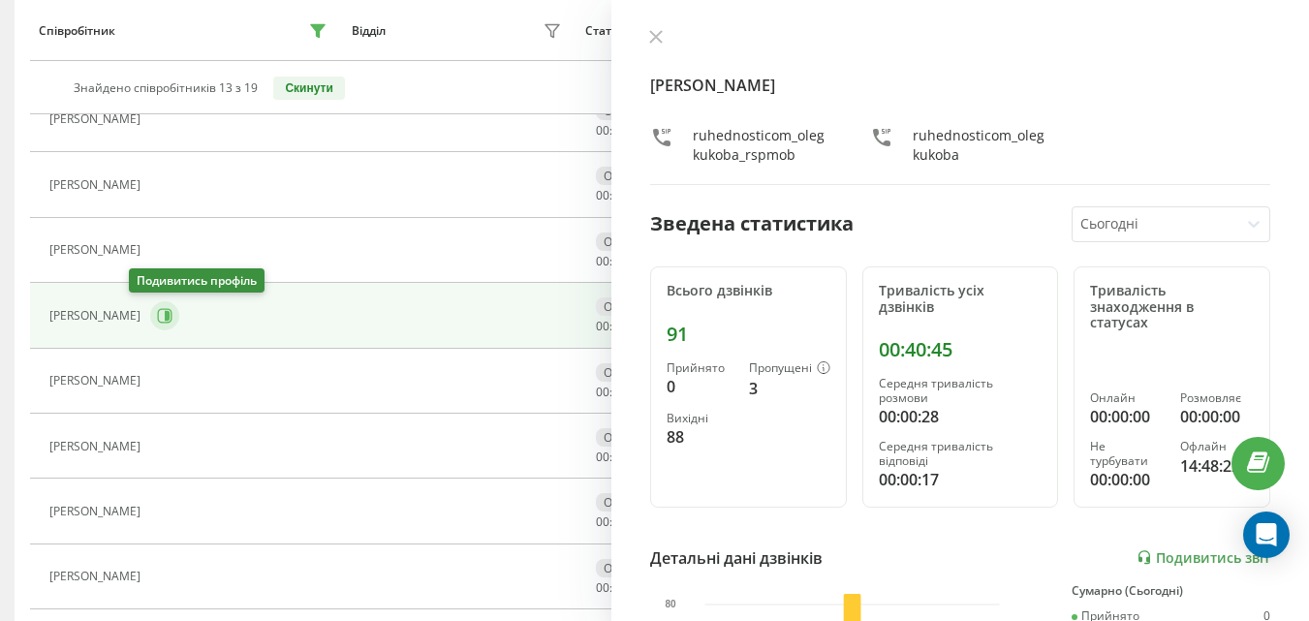
click at [157, 313] on icon at bounding box center [165, 316] width 16 height 16
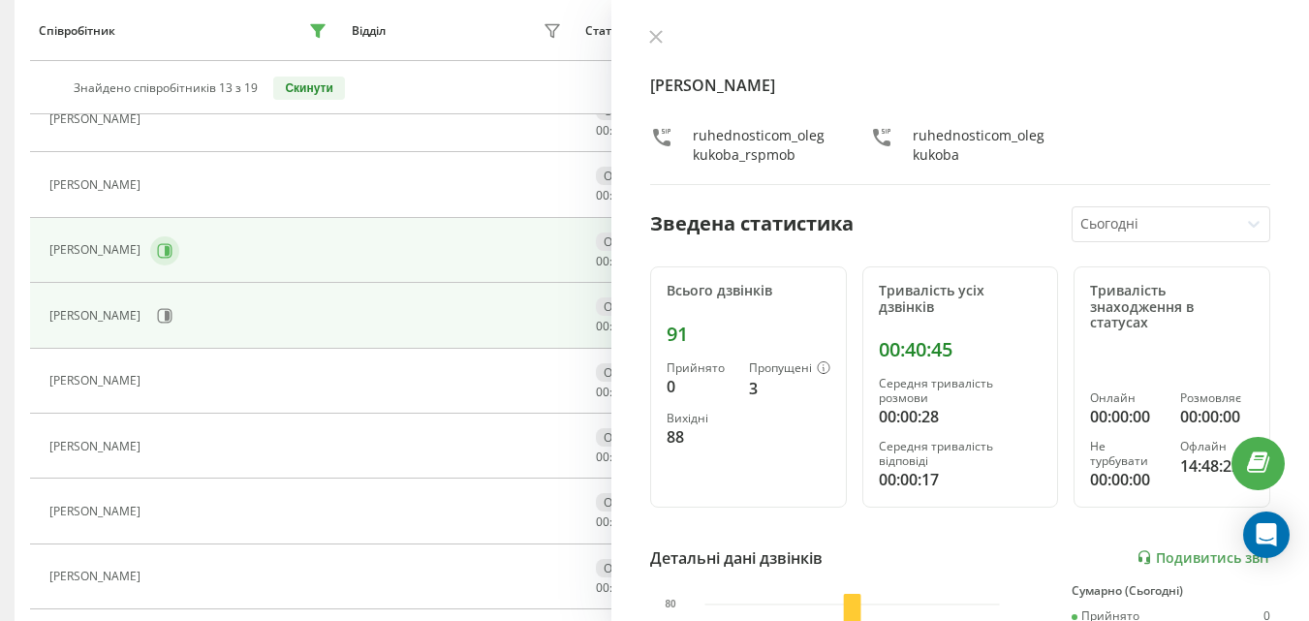
click at [179, 246] on button at bounding box center [164, 250] width 29 height 29
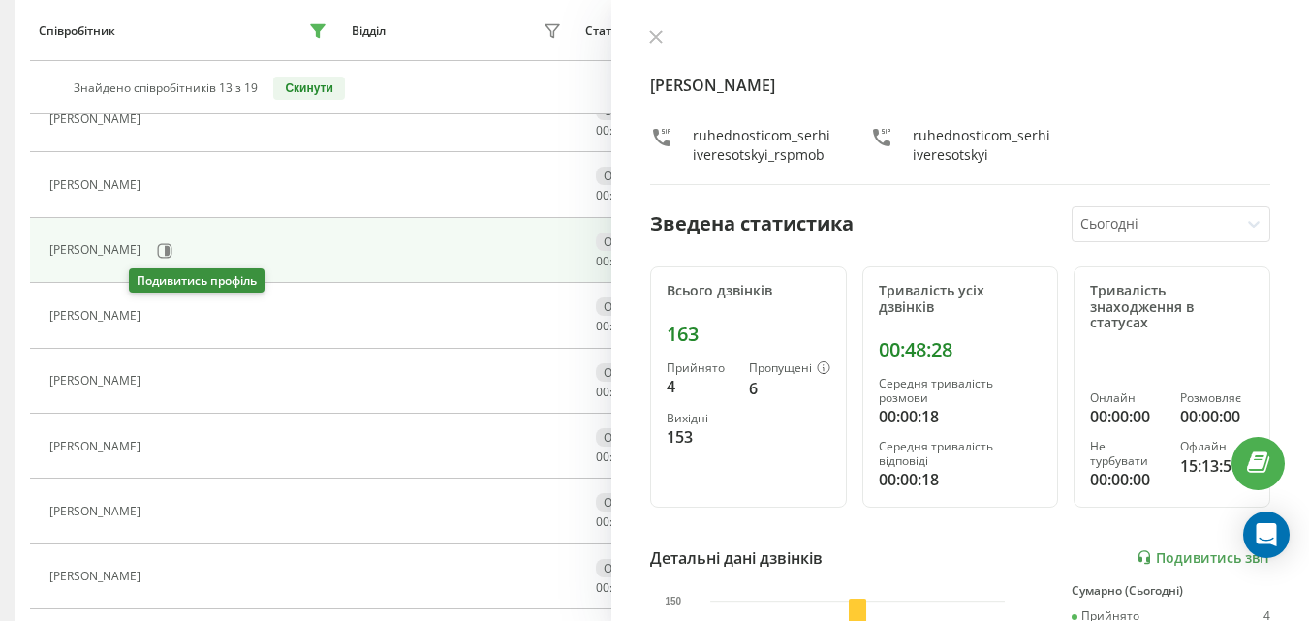
click at [155, 323] on icon at bounding box center [162, 316] width 15 height 15
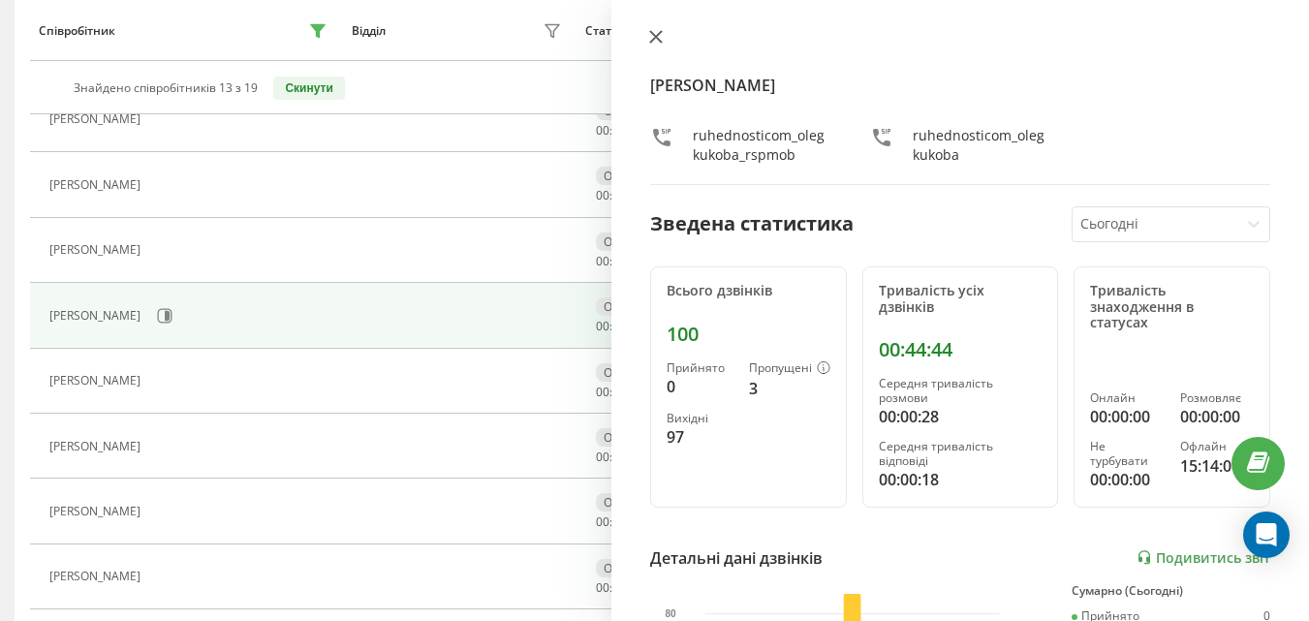
click at [660, 35] on icon at bounding box center [656, 37] width 14 height 14
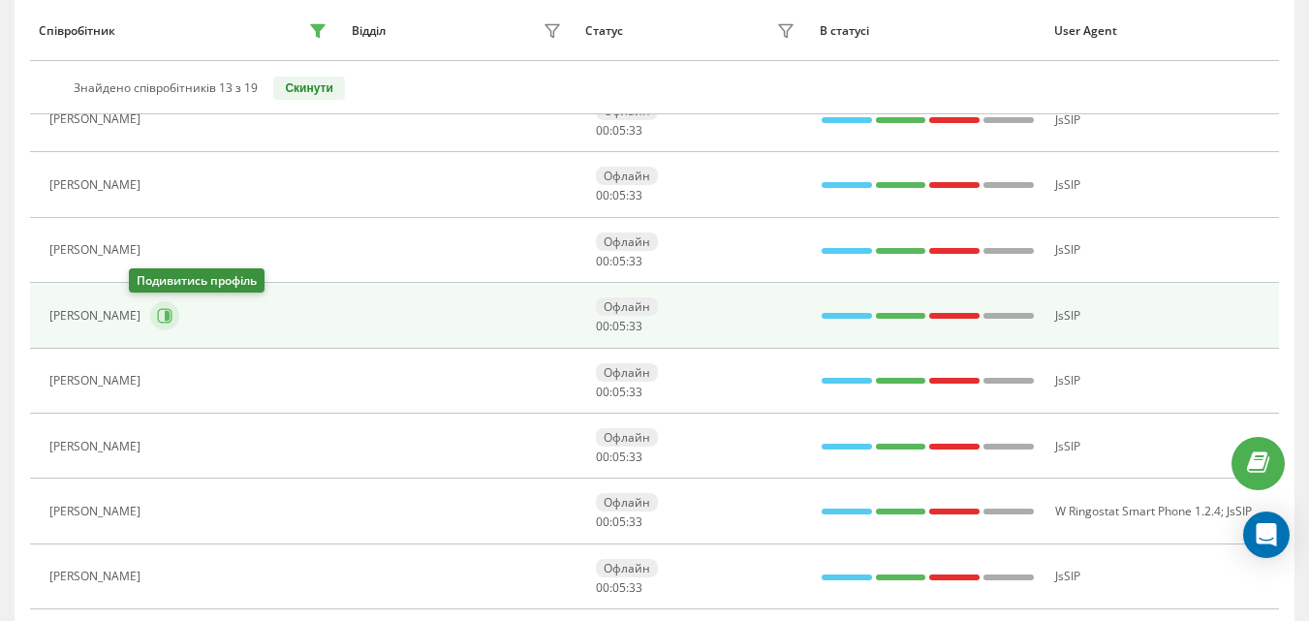
click at [157, 320] on icon at bounding box center [165, 316] width 16 height 16
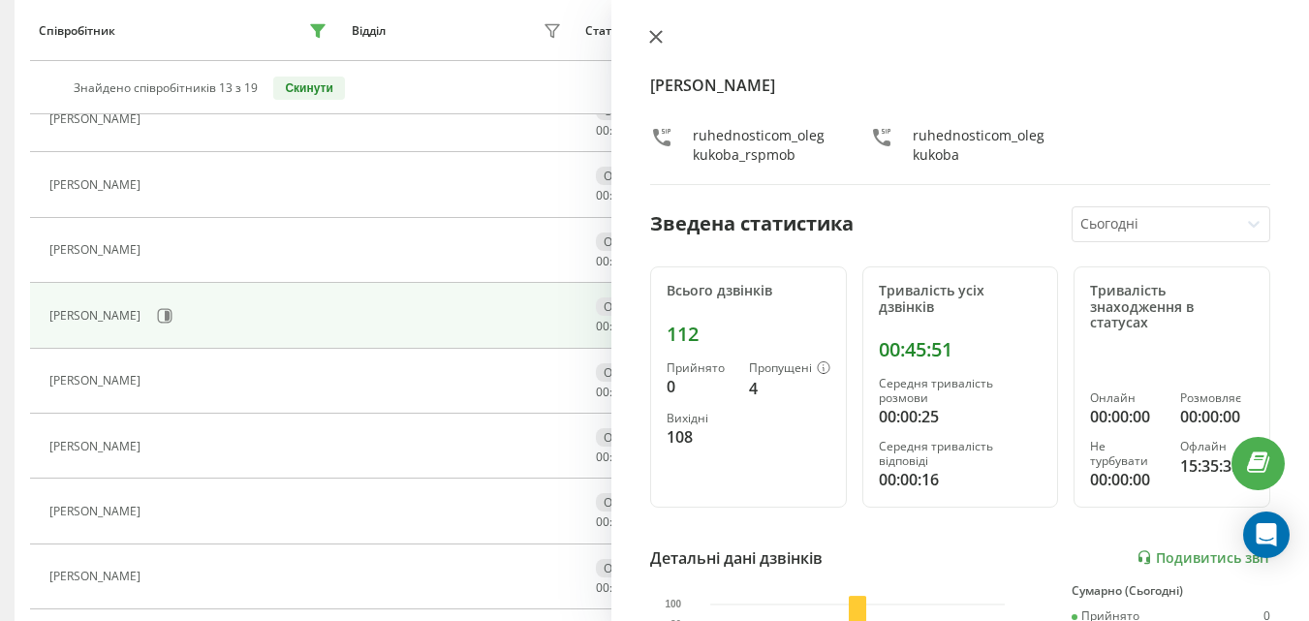
click at [652, 44] on button at bounding box center [656, 38] width 25 height 18
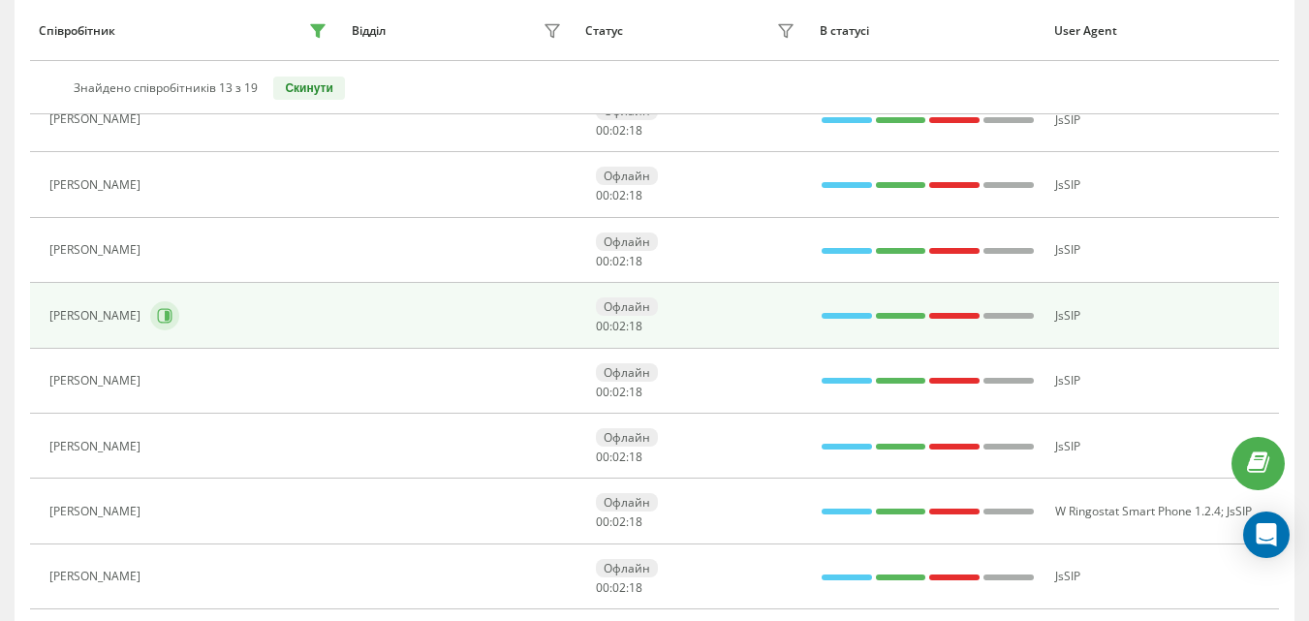
click at [157, 322] on icon at bounding box center [165, 316] width 16 height 16
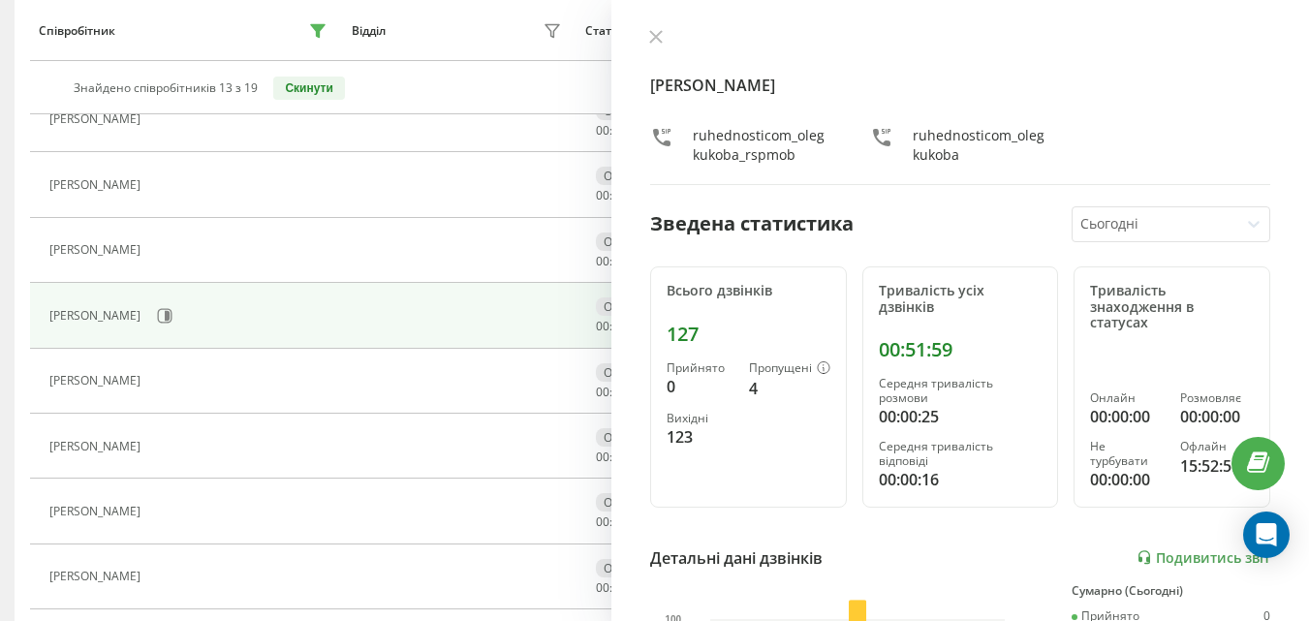
click at [658, 48] on div "[PERSON_NAME] ruhednosticom_olegkukoba_rspmob ruhednosticom_olegkukoba" at bounding box center [960, 107] width 620 height 156
click at [658, 46] on button at bounding box center [656, 38] width 25 height 18
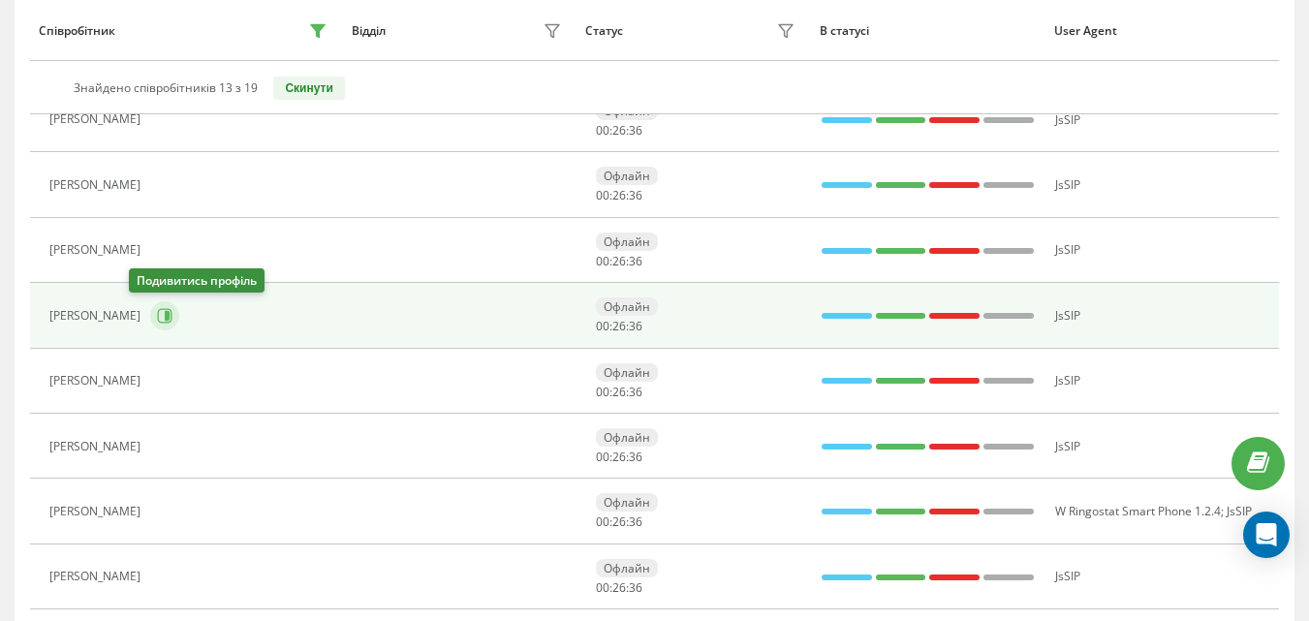
click at [165, 320] on icon at bounding box center [167, 316] width 5 height 10
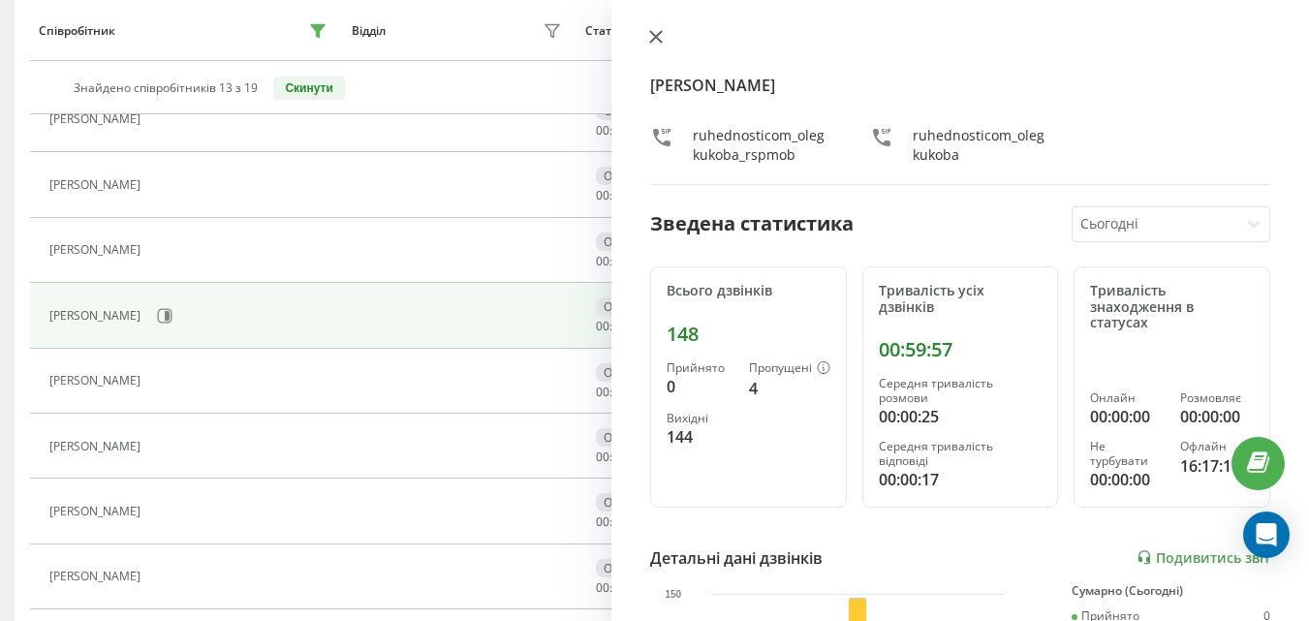
click at [647, 39] on button at bounding box center [656, 38] width 25 height 18
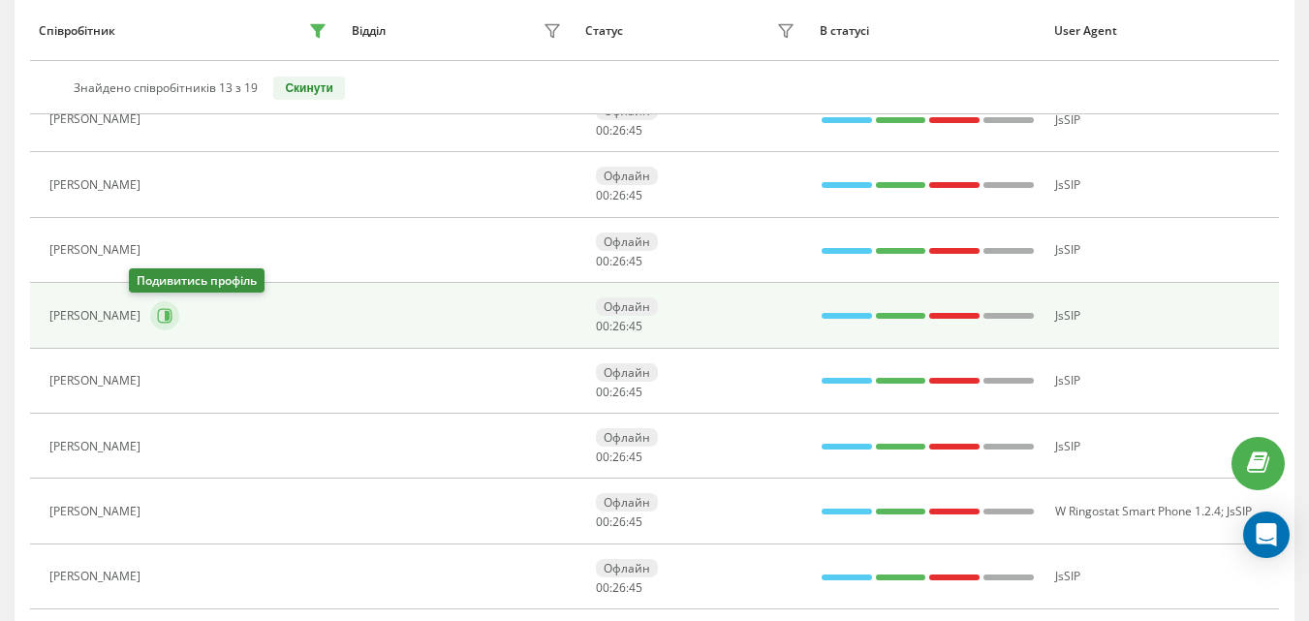
click at [158, 317] on icon at bounding box center [165, 315] width 15 height 15
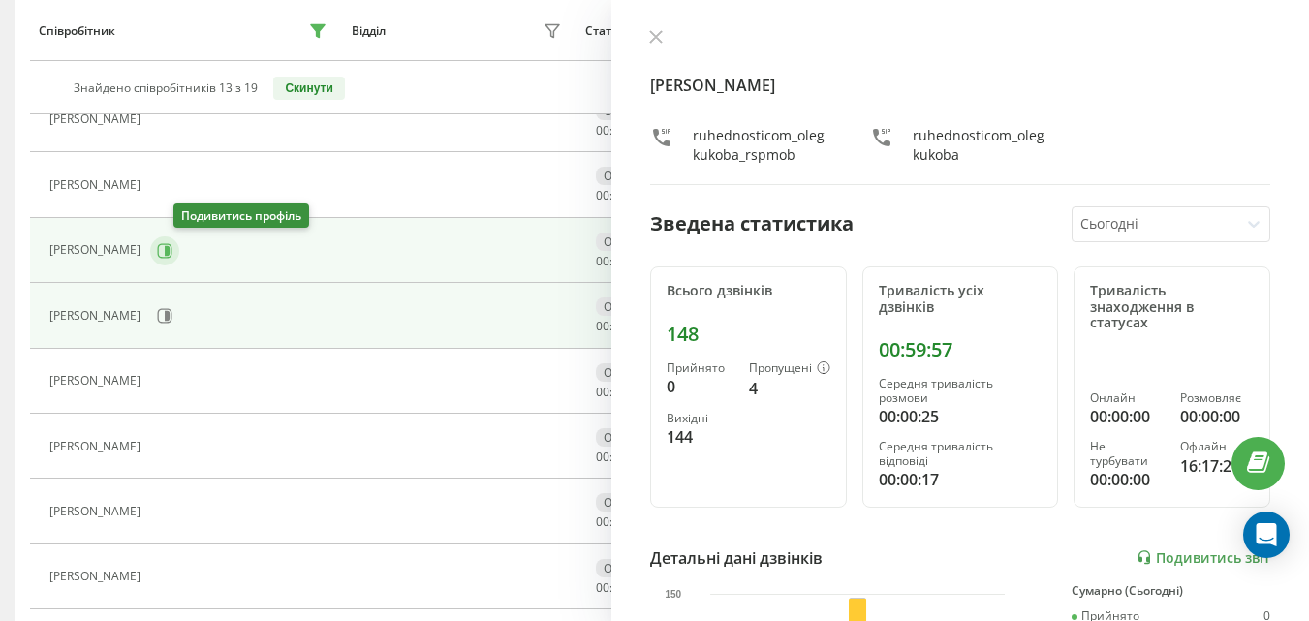
click at [178, 251] on button at bounding box center [164, 250] width 29 height 29
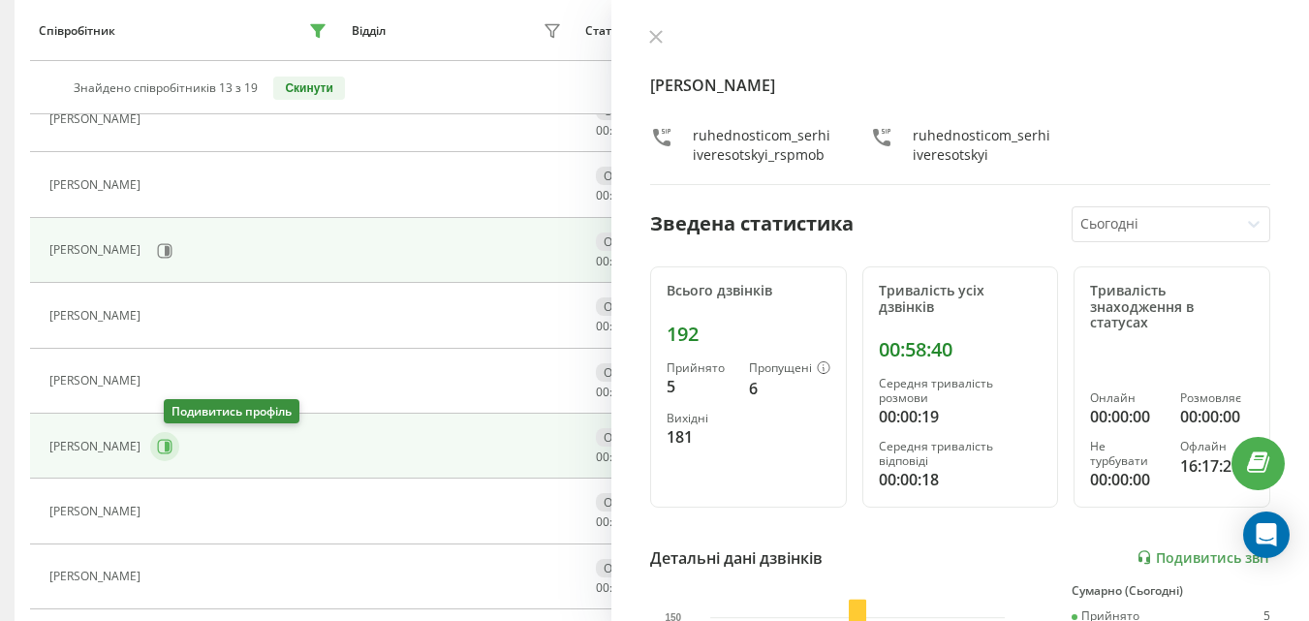
click at [173, 442] on icon at bounding box center [165, 447] width 16 height 16
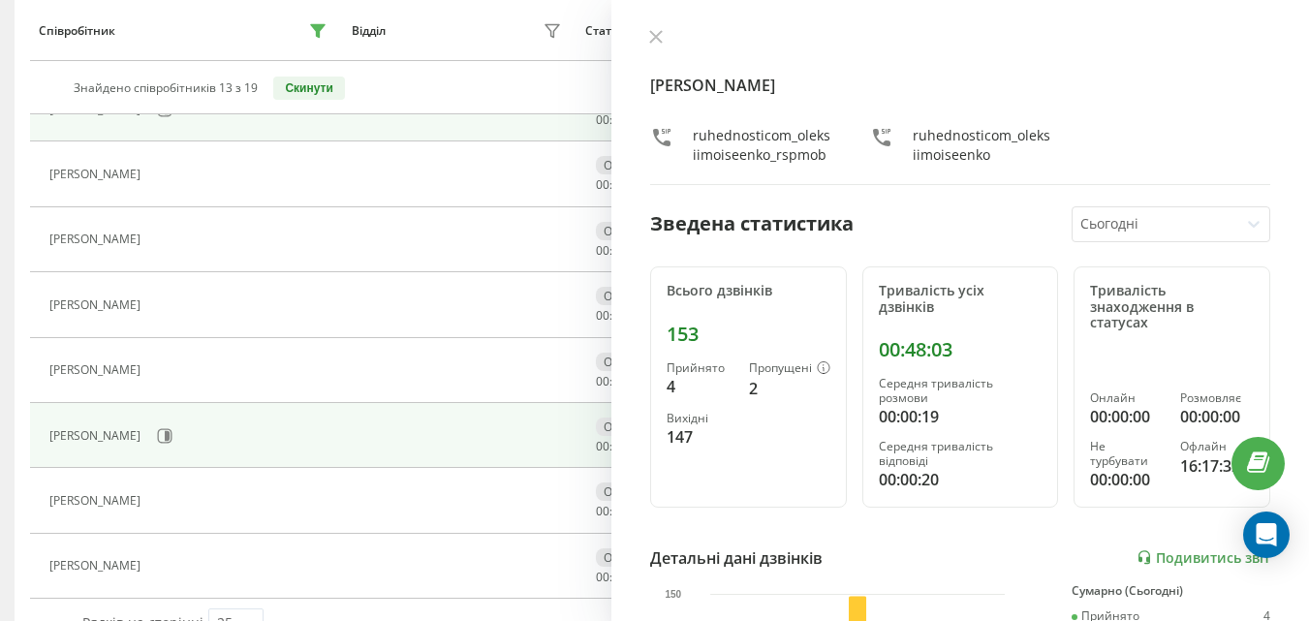
scroll to position [662, 0]
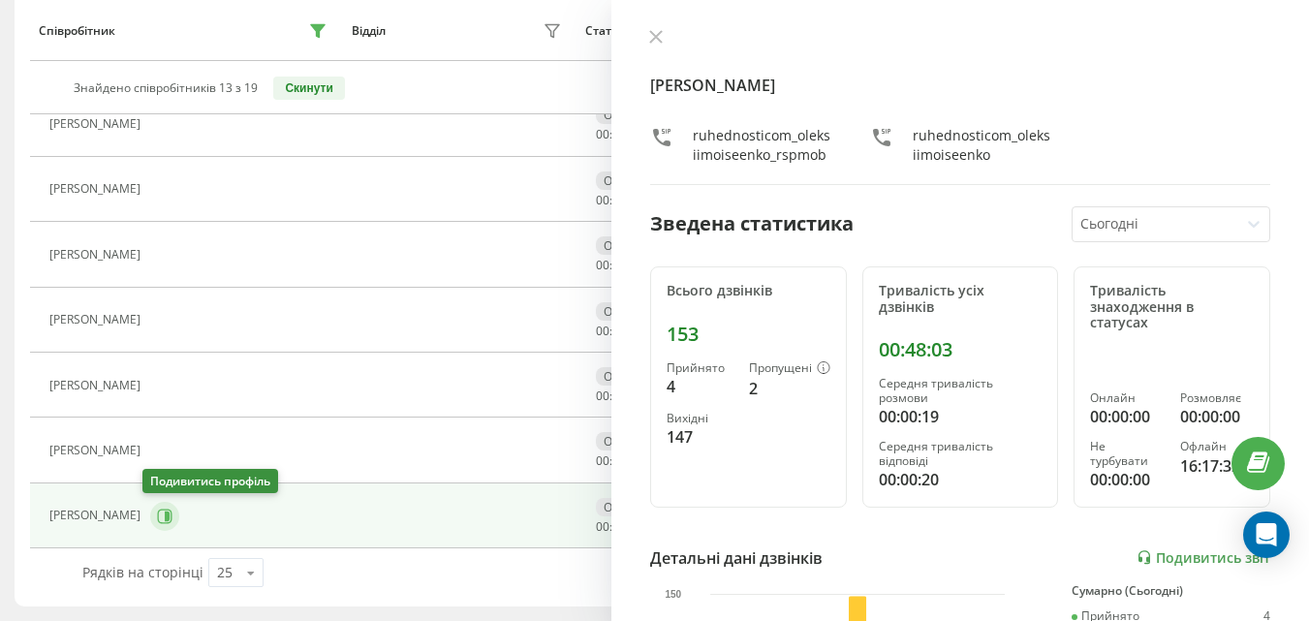
click at [157, 512] on icon at bounding box center [165, 517] width 16 height 16
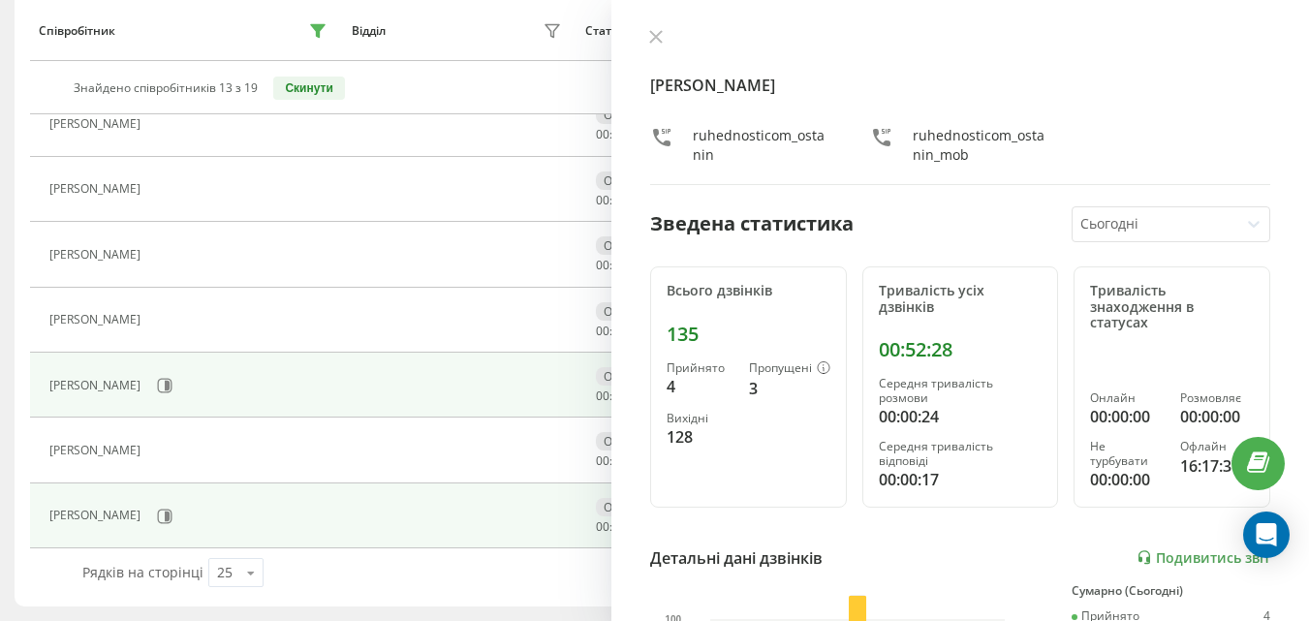
click at [169, 389] on div "[PERSON_NAME]" at bounding box center [190, 385] width 282 height 33
click at [173, 389] on icon at bounding box center [165, 386] width 16 height 16
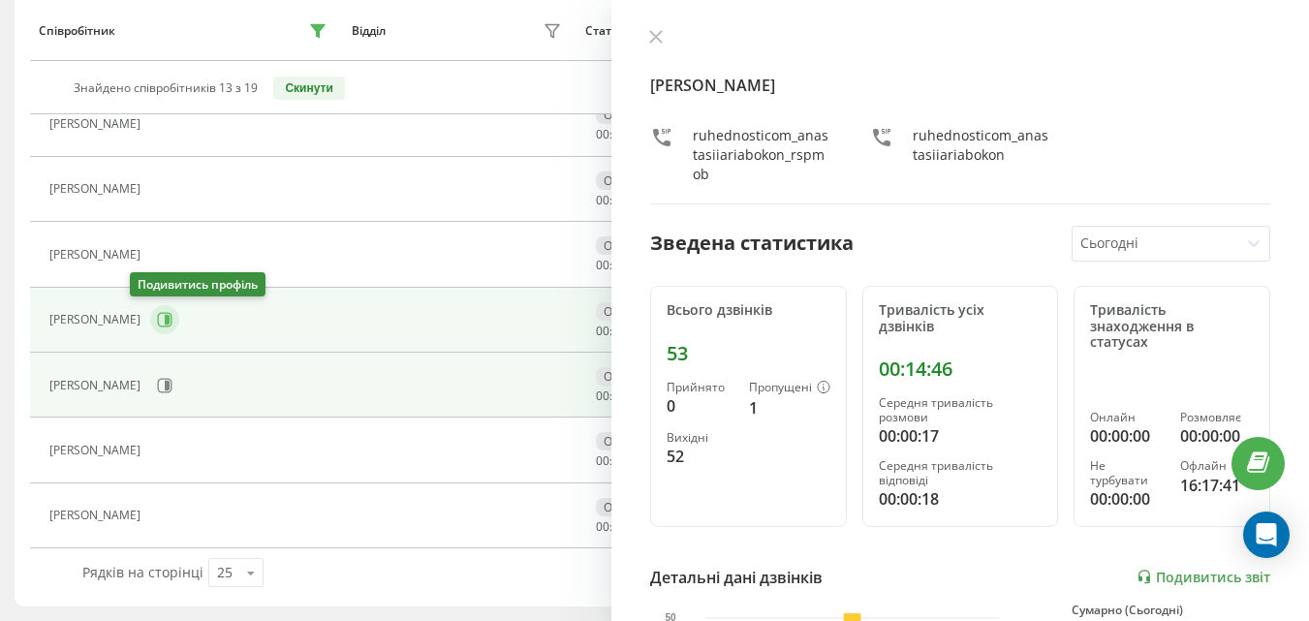
click at [157, 317] on icon at bounding box center [165, 320] width 16 height 16
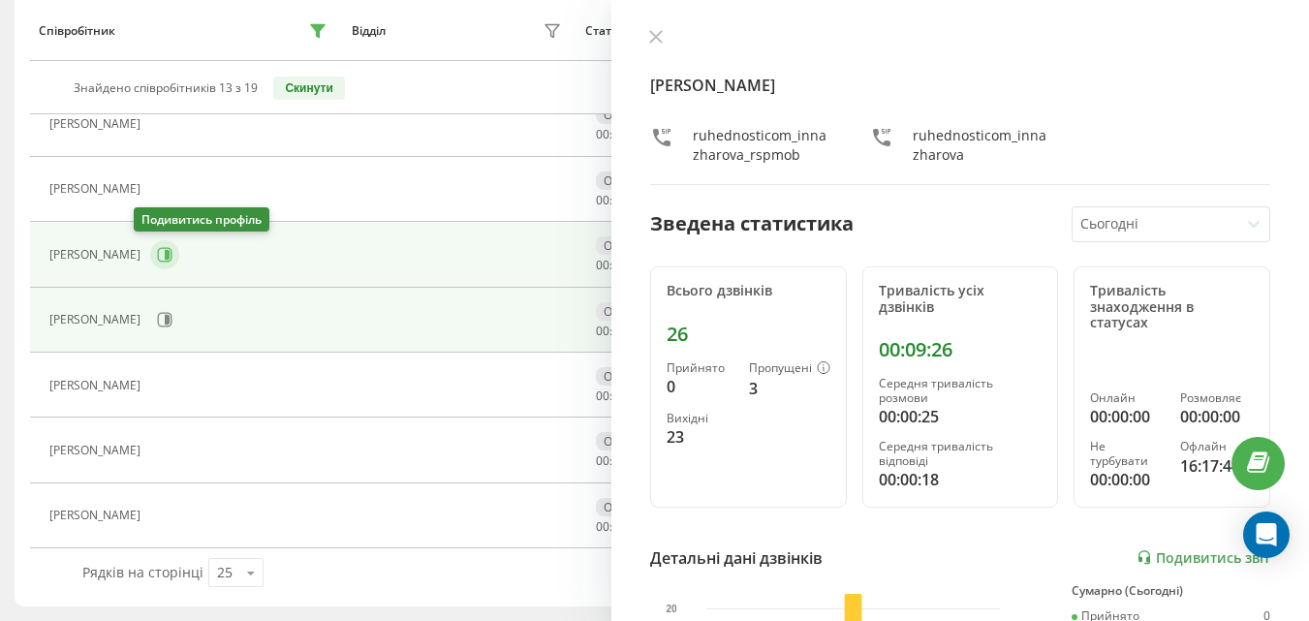
click at [157, 261] on icon at bounding box center [165, 255] width 16 height 16
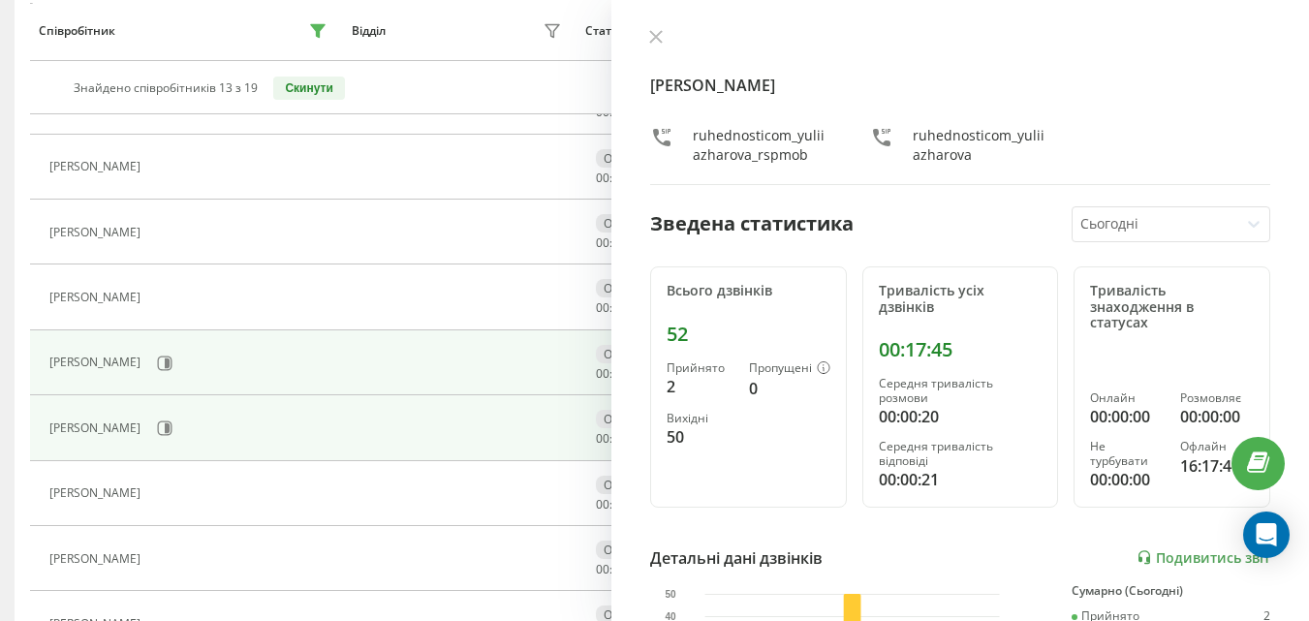
scroll to position [468, 0]
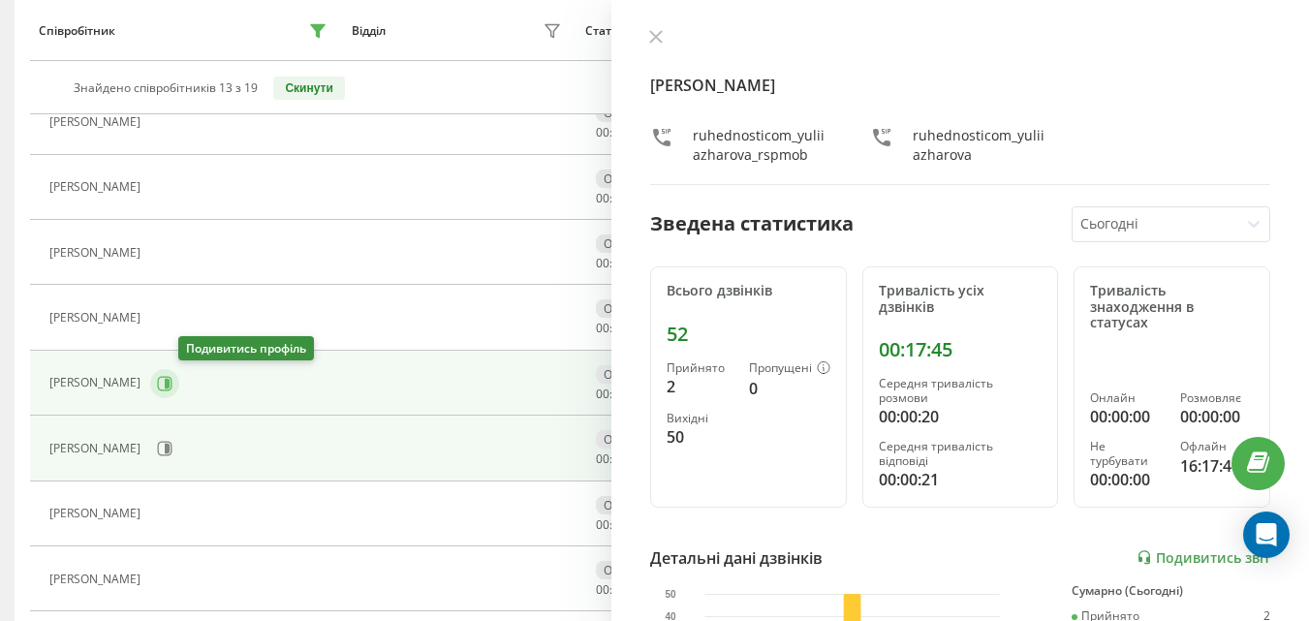
click at [173, 390] on icon at bounding box center [165, 383] width 15 height 15
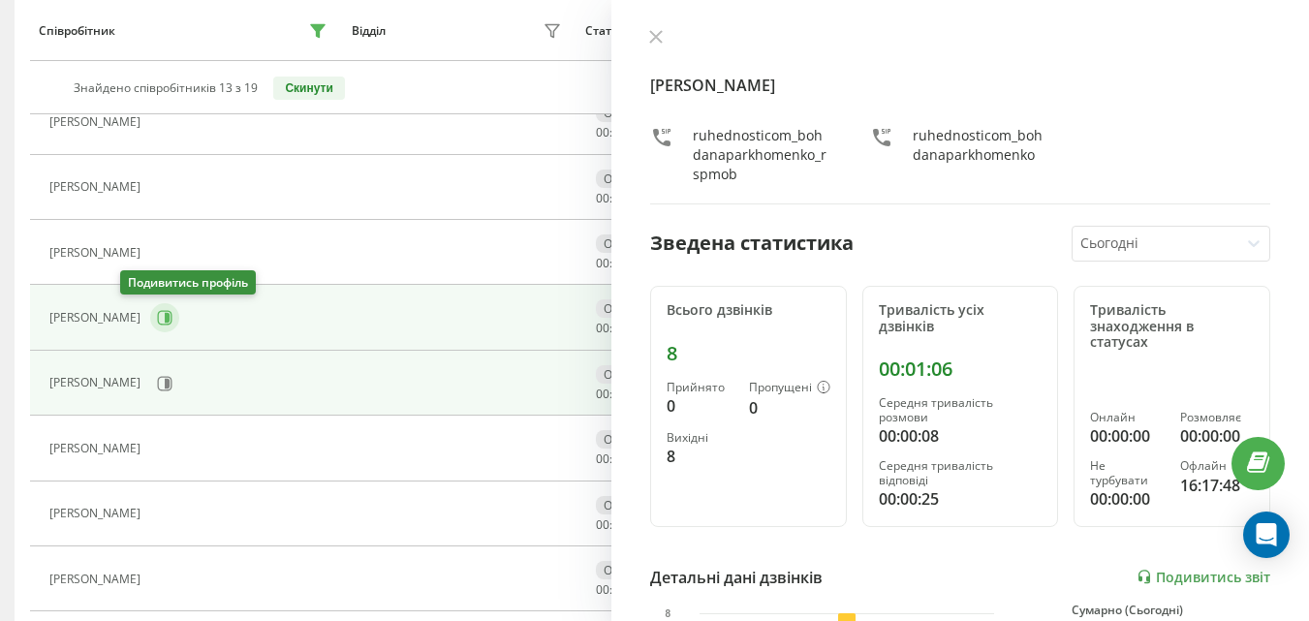
click at [165, 315] on icon at bounding box center [167, 318] width 5 height 10
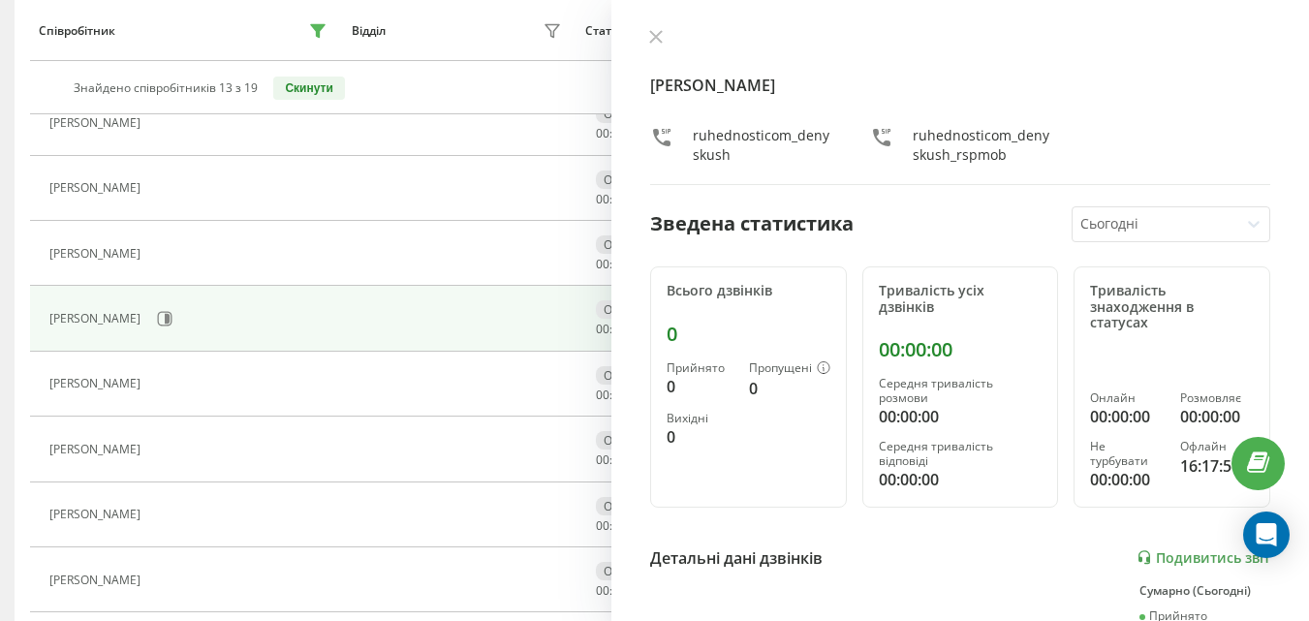
scroll to position [274, 0]
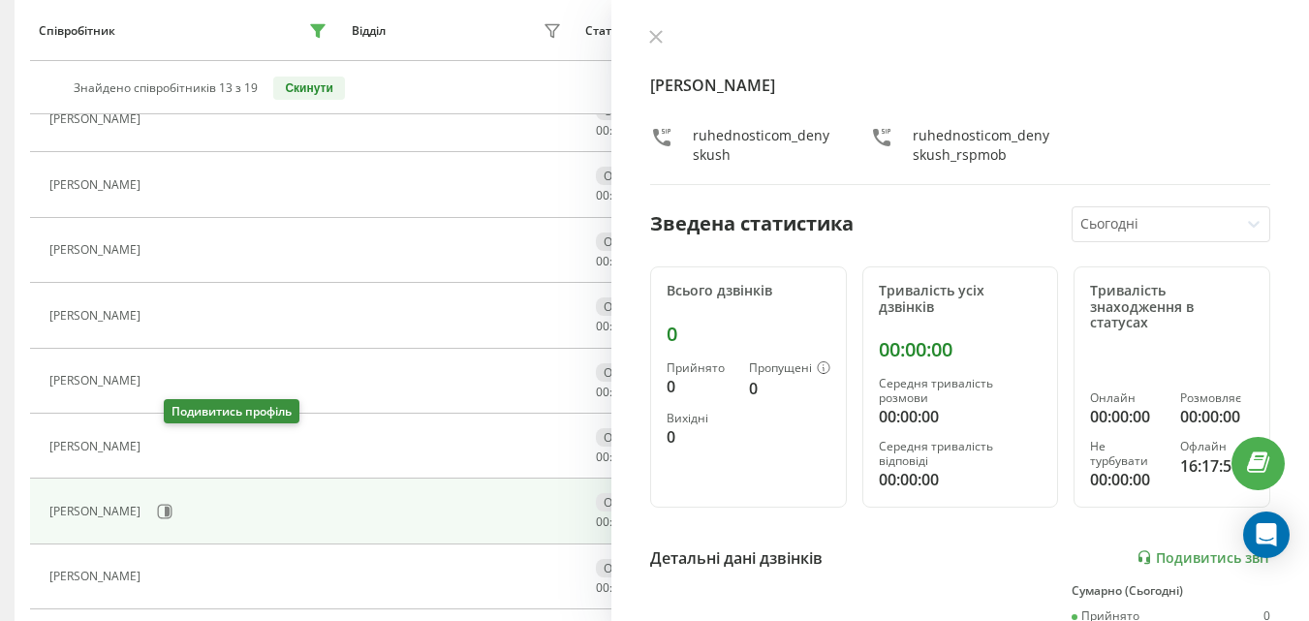
click at [170, 448] on icon at bounding box center [162, 447] width 16 height 16
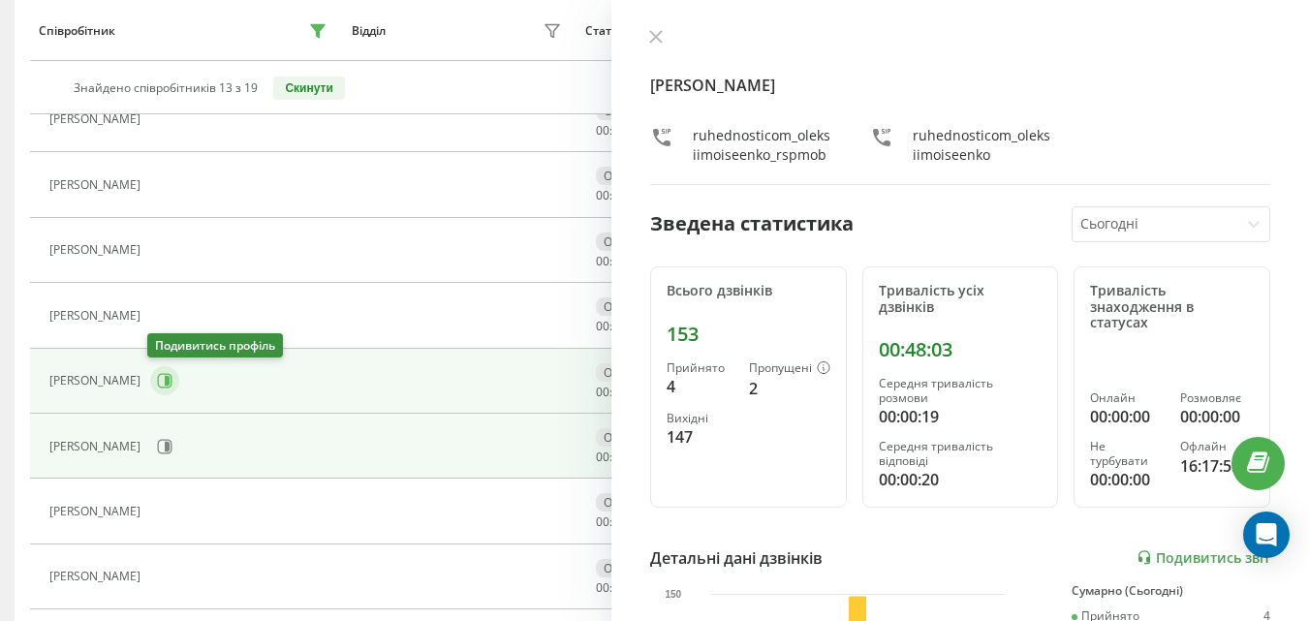
click at [167, 376] on icon at bounding box center [165, 381] width 15 height 15
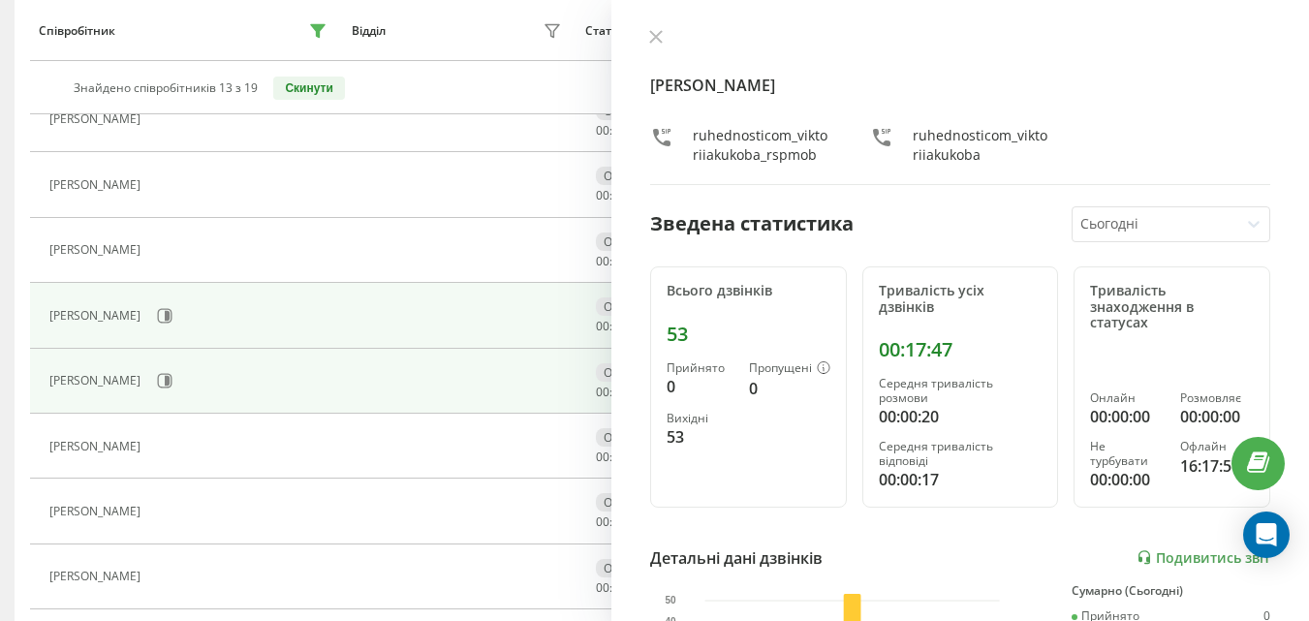
click at [158, 304] on div "[PERSON_NAME]" at bounding box center [190, 315] width 282 height 33
click at [157, 310] on icon at bounding box center [165, 316] width 16 height 16
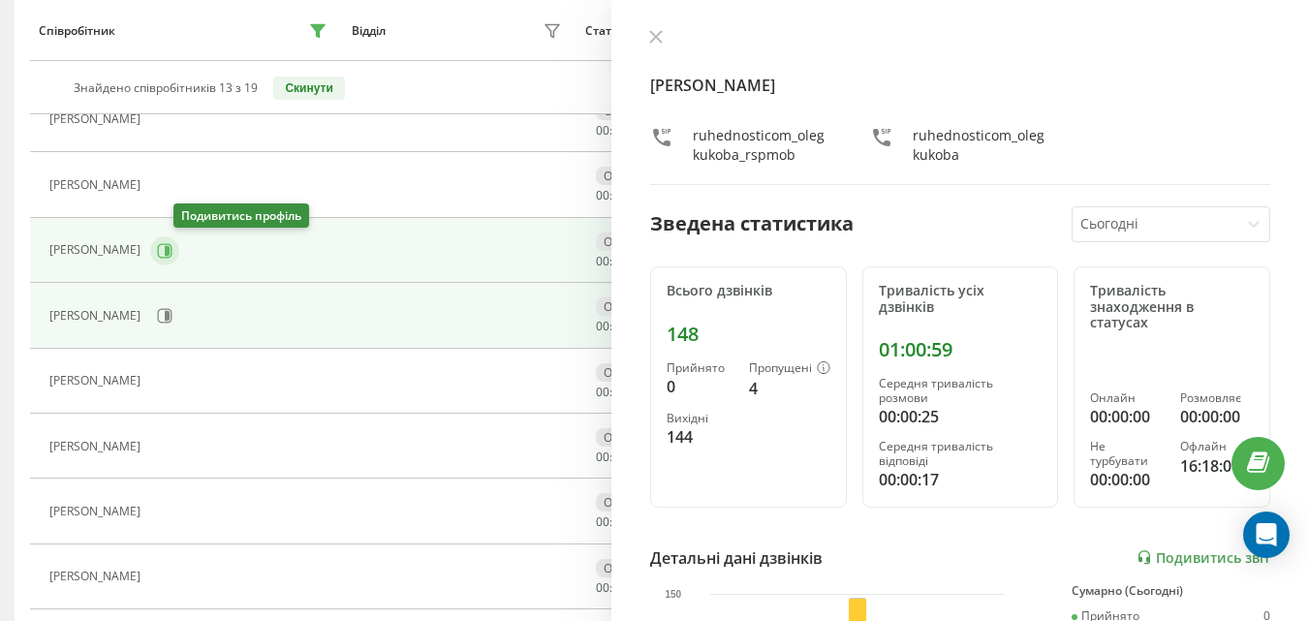
click at [173, 252] on icon at bounding box center [165, 250] width 15 height 15
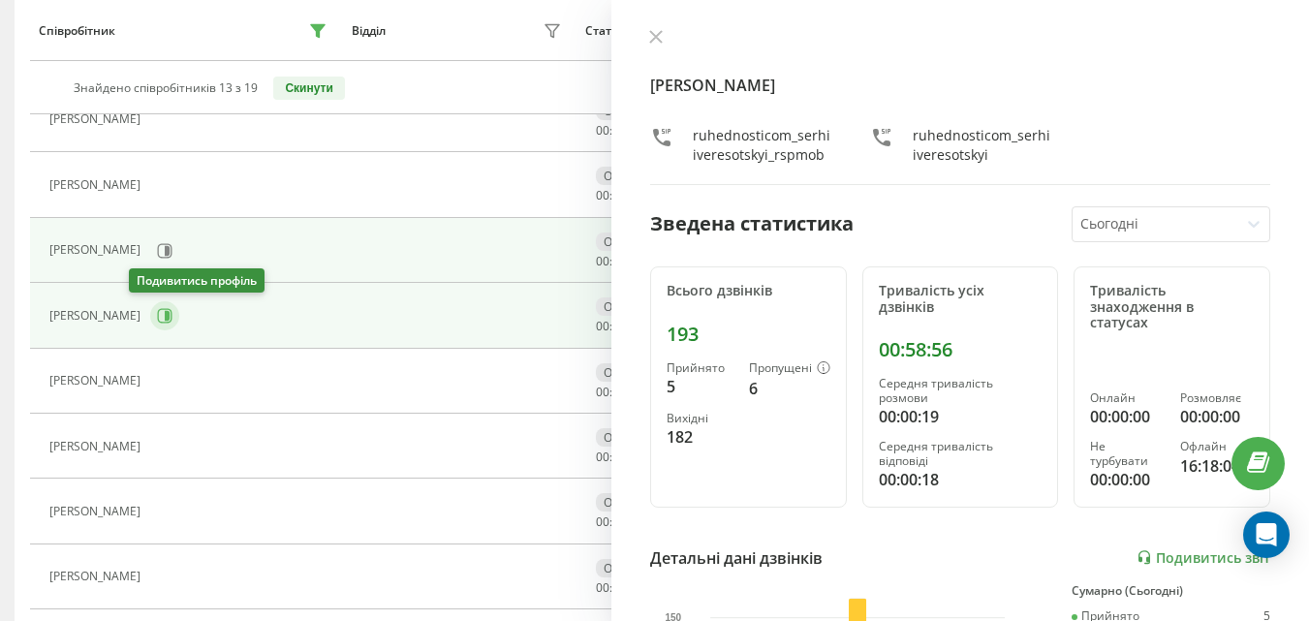
click at [165, 313] on icon at bounding box center [167, 316] width 5 height 10
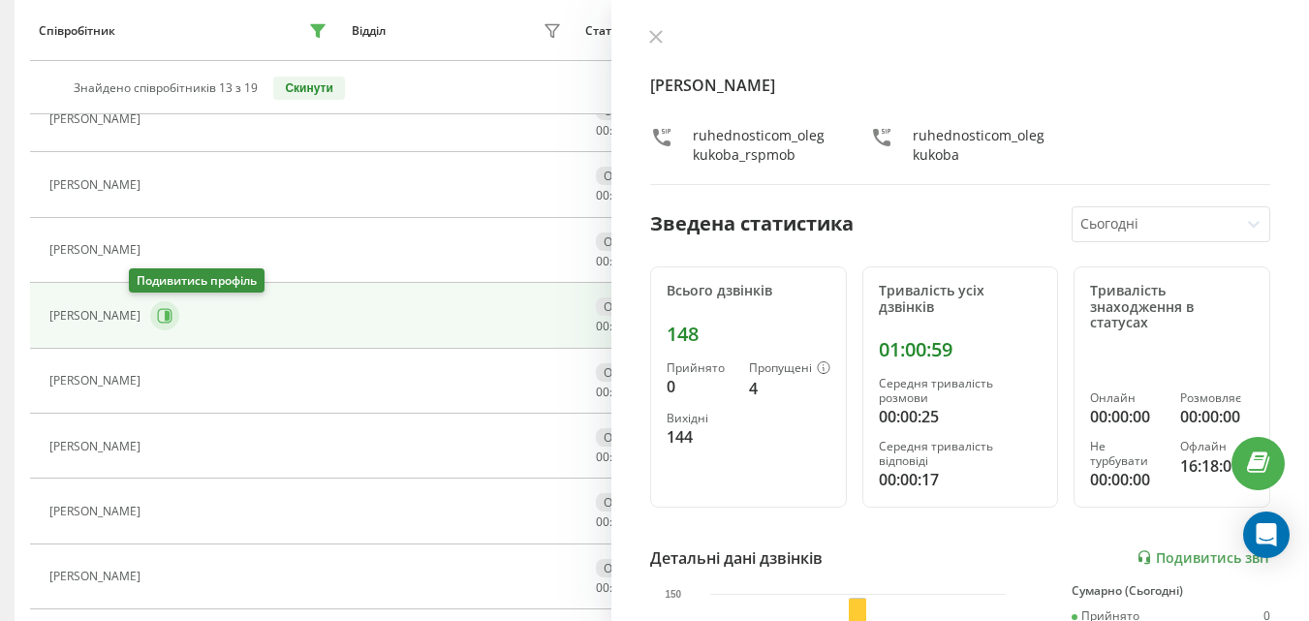
click at [165, 311] on icon at bounding box center [167, 316] width 5 height 10
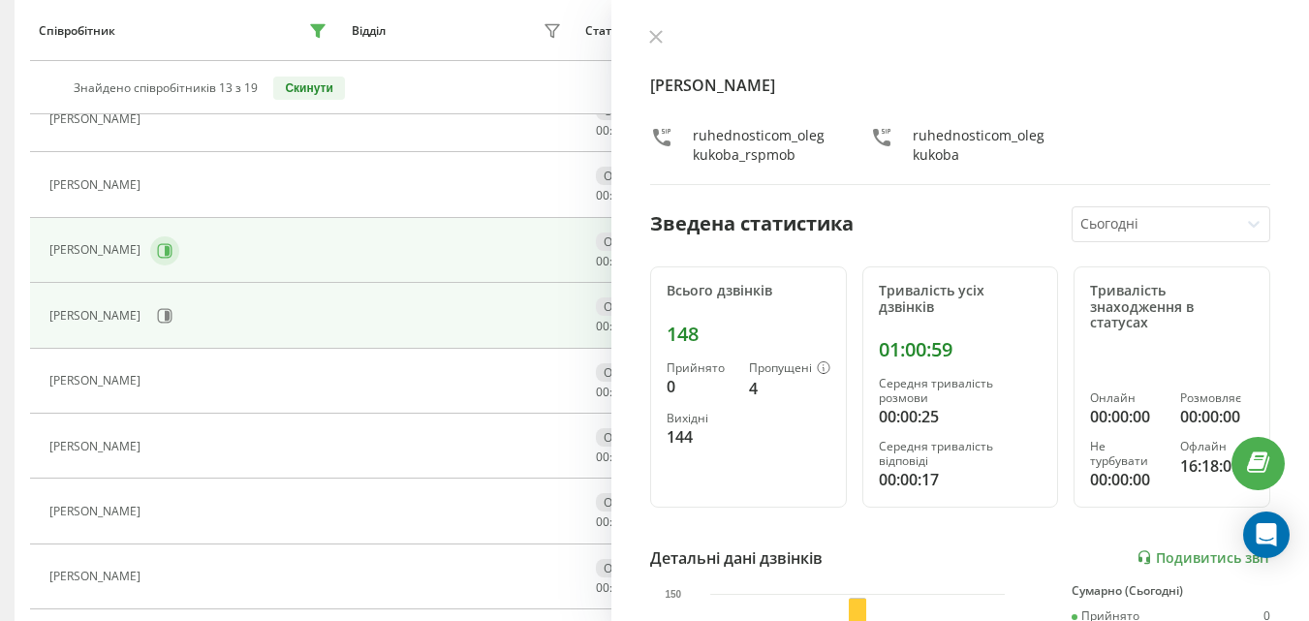
click at [181, 240] on div "[PERSON_NAME]" at bounding box center [190, 251] width 282 height 33
click at [173, 254] on icon at bounding box center [165, 251] width 16 height 16
click at [150, 319] on button at bounding box center [164, 315] width 29 height 29
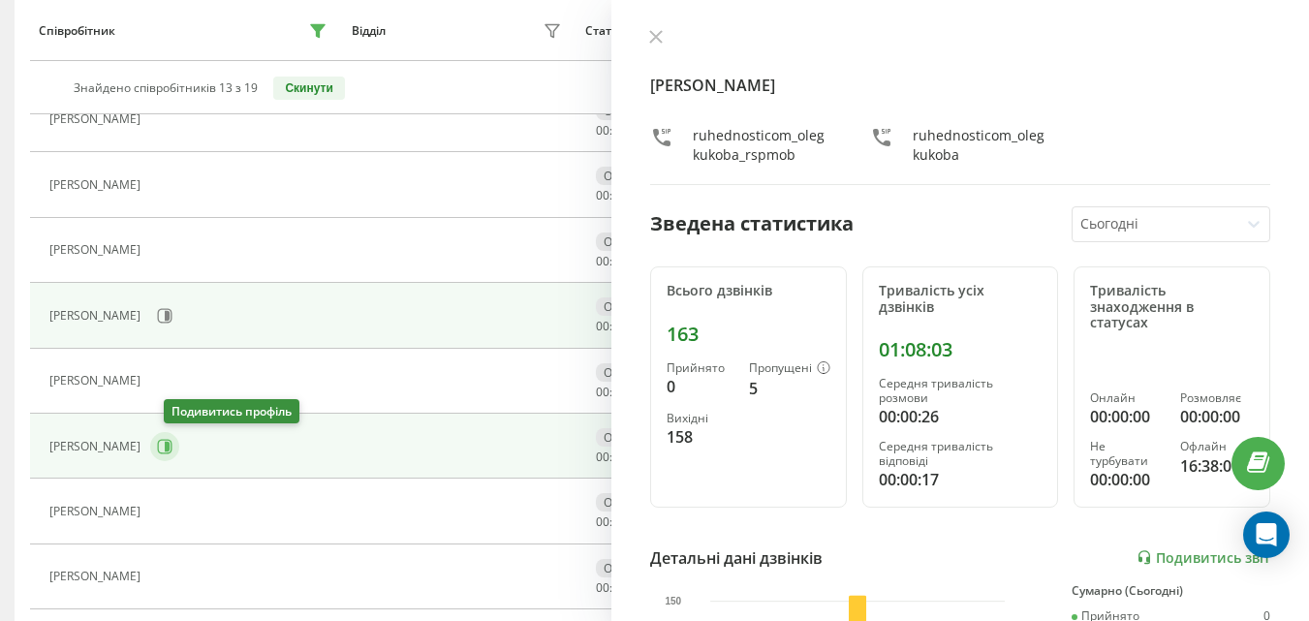
click at [173, 439] on icon at bounding box center [165, 447] width 16 height 16
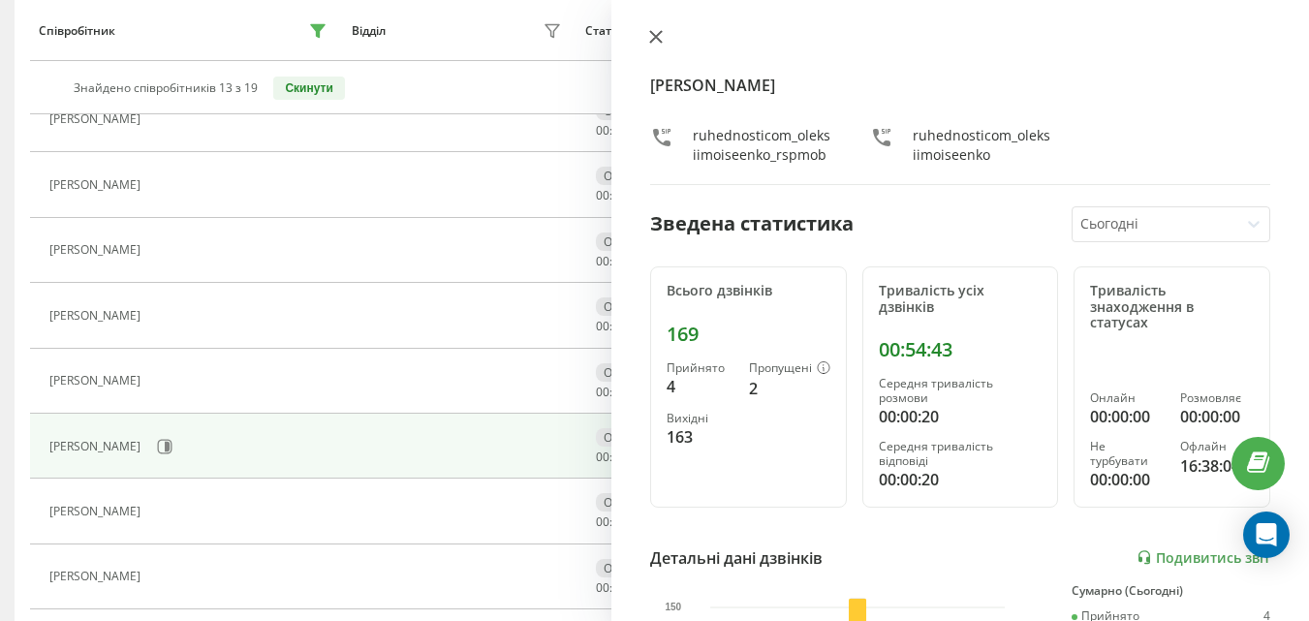
click at [656, 38] on icon at bounding box center [656, 37] width 12 height 12
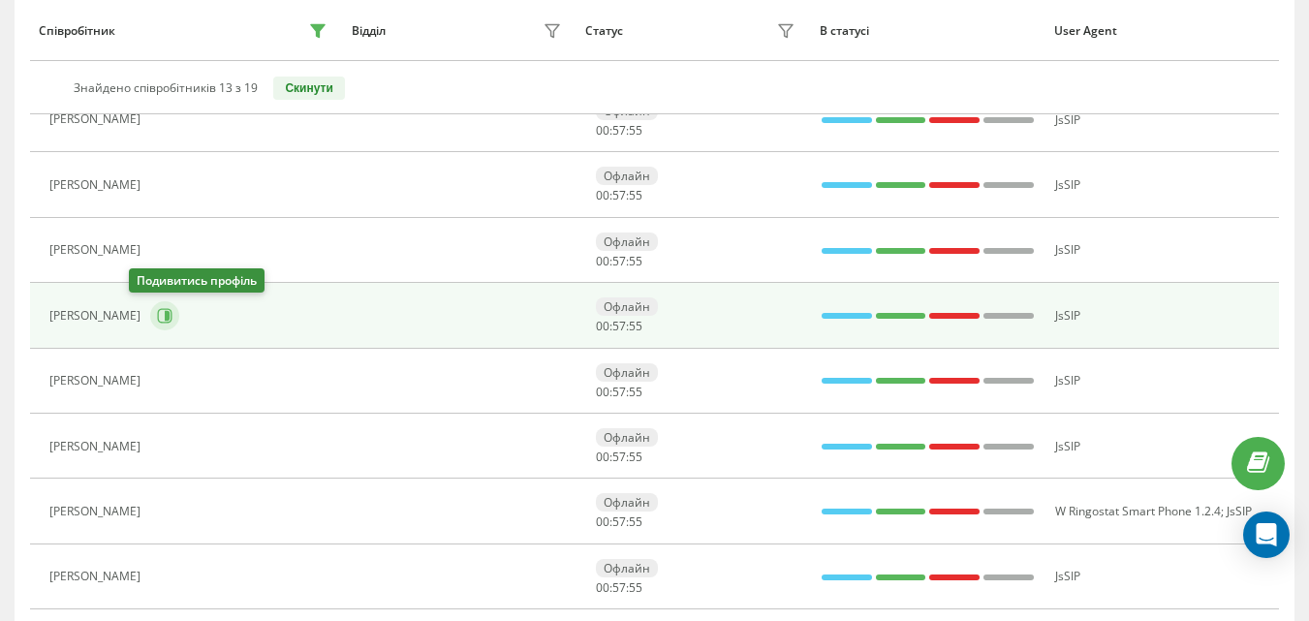
click at [157, 321] on icon at bounding box center [165, 316] width 16 height 16
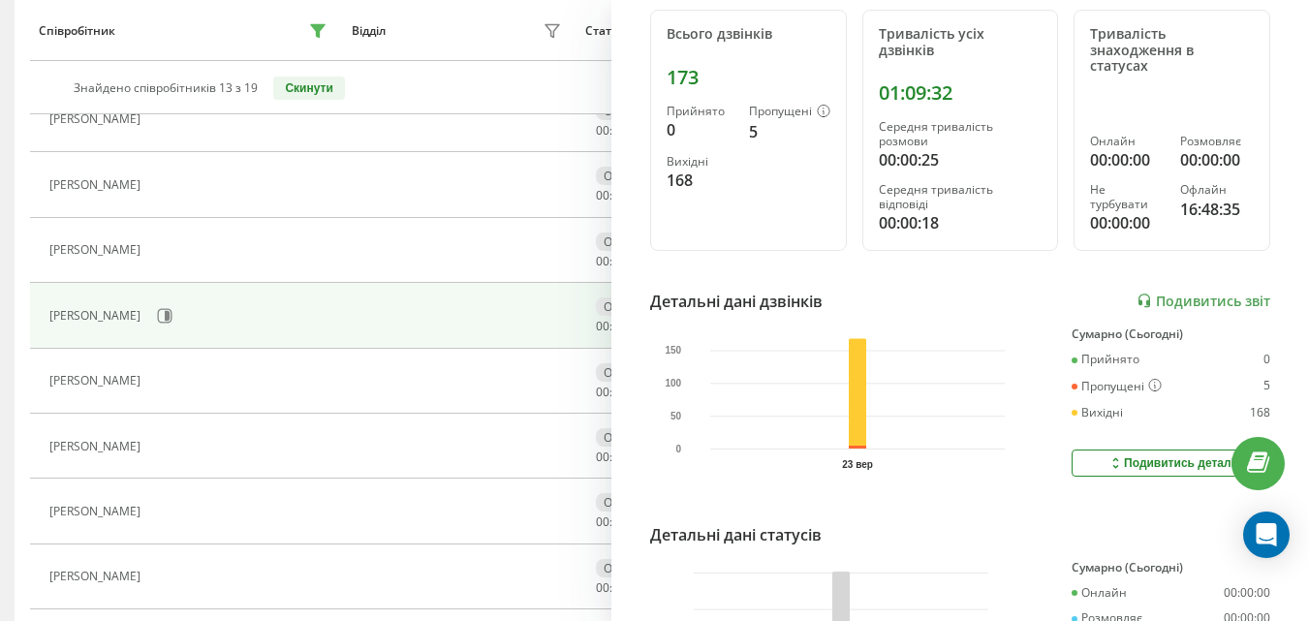
scroll to position [291, 0]
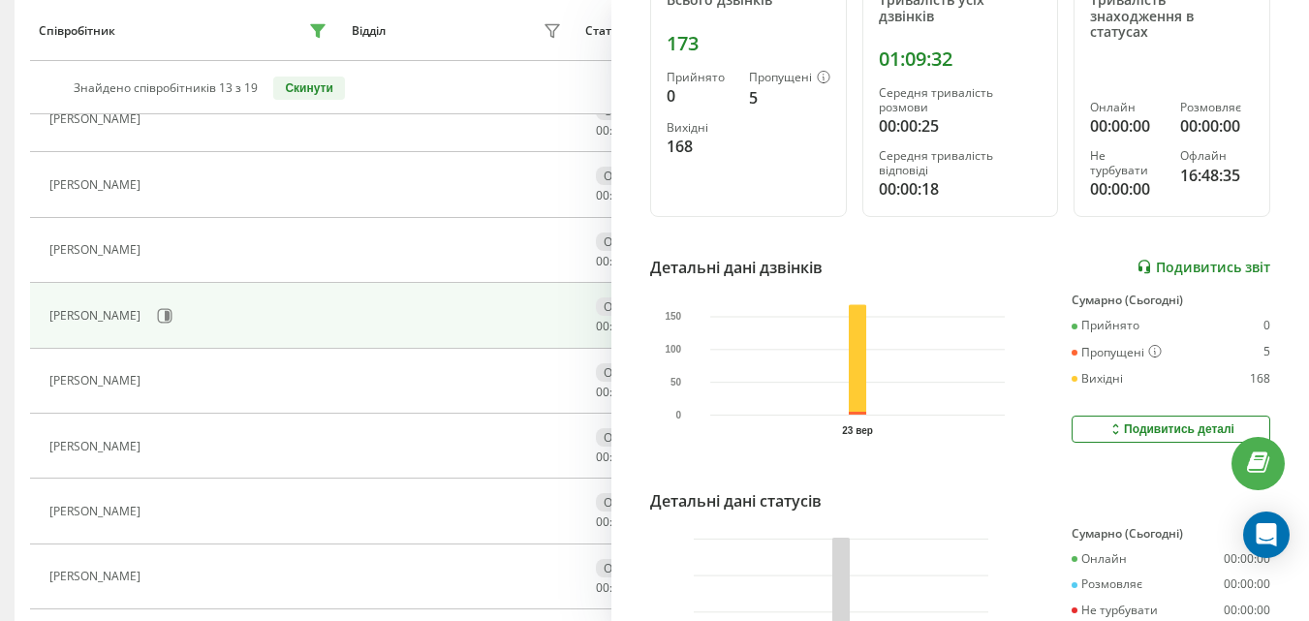
click at [1145, 266] on link "Подивитись звіт" at bounding box center [1204, 267] width 134 height 16
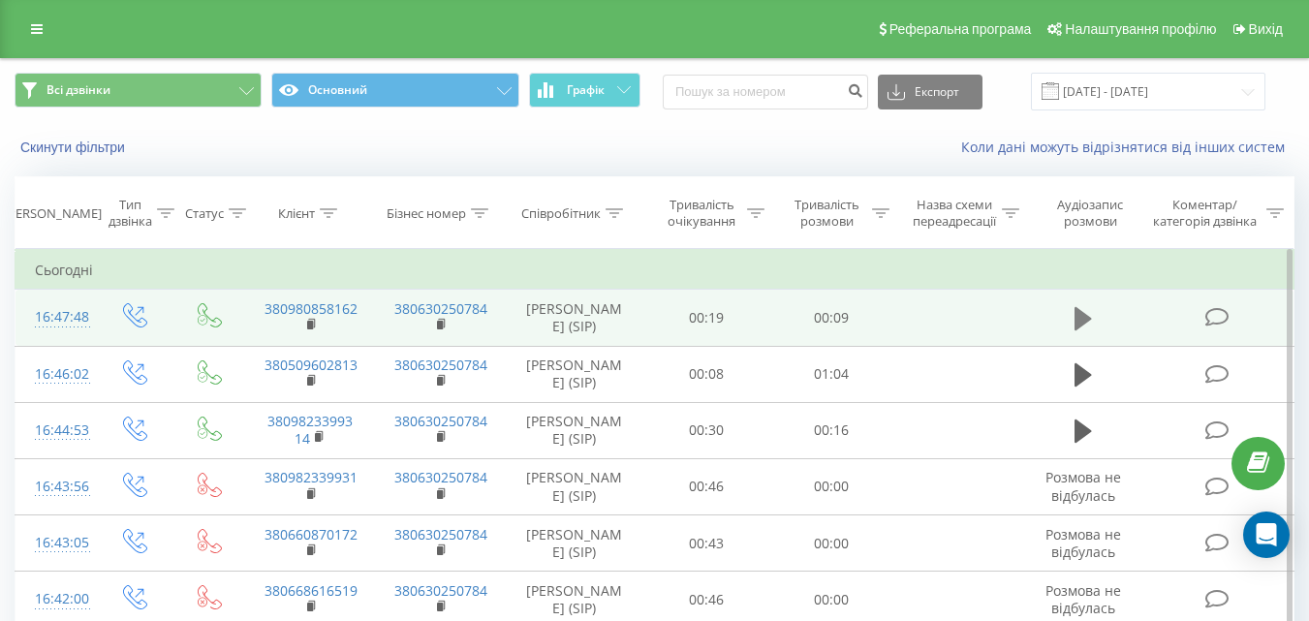
click at [1086, 324] on icon at bounding box center [1083, 318] width 17 height 27
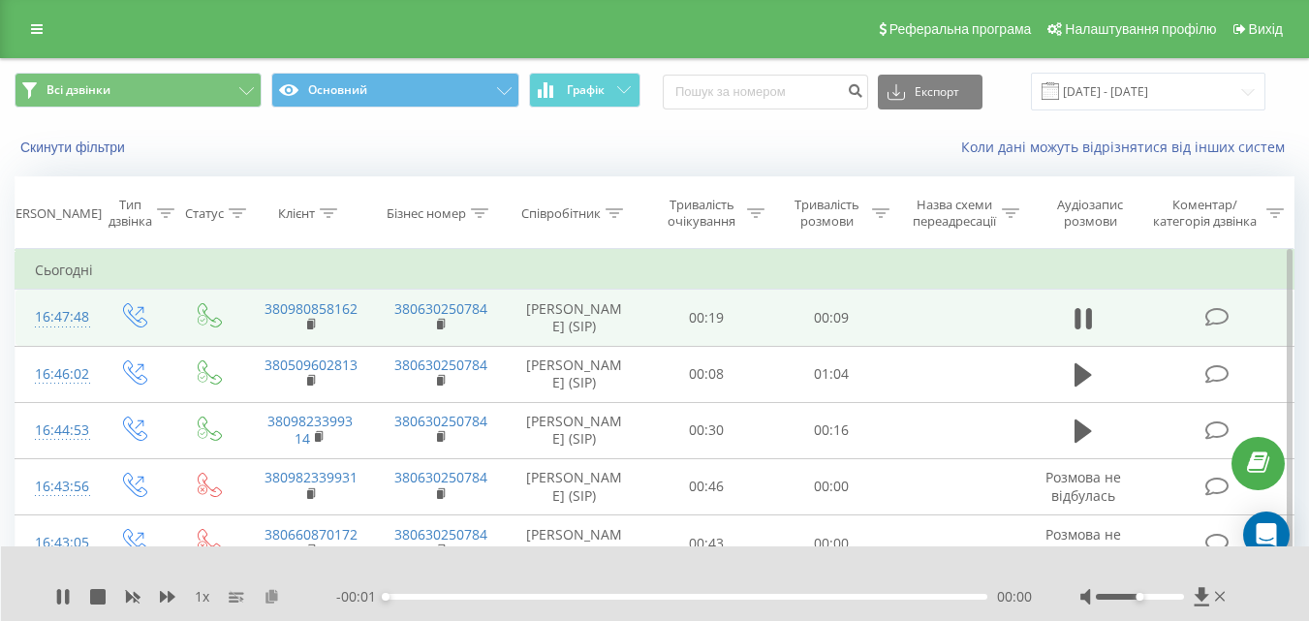
click at [272, 591] on icon at bounding box center [272, 596] width 16 height 14
